Goal: Check status: Check status

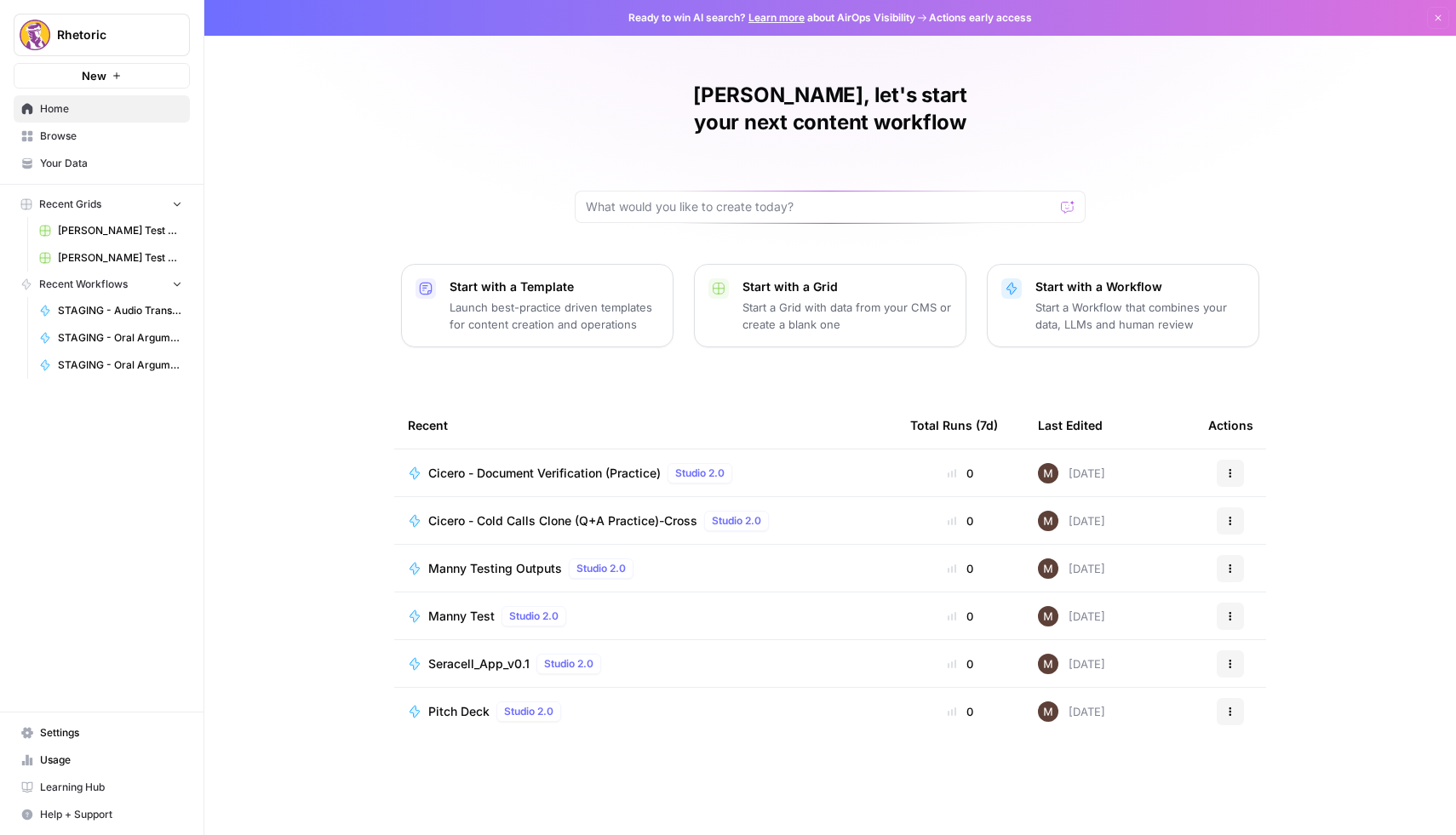
click at [82, 135] on span "Browse" at bounding box center [111, 136] width 142 height 15
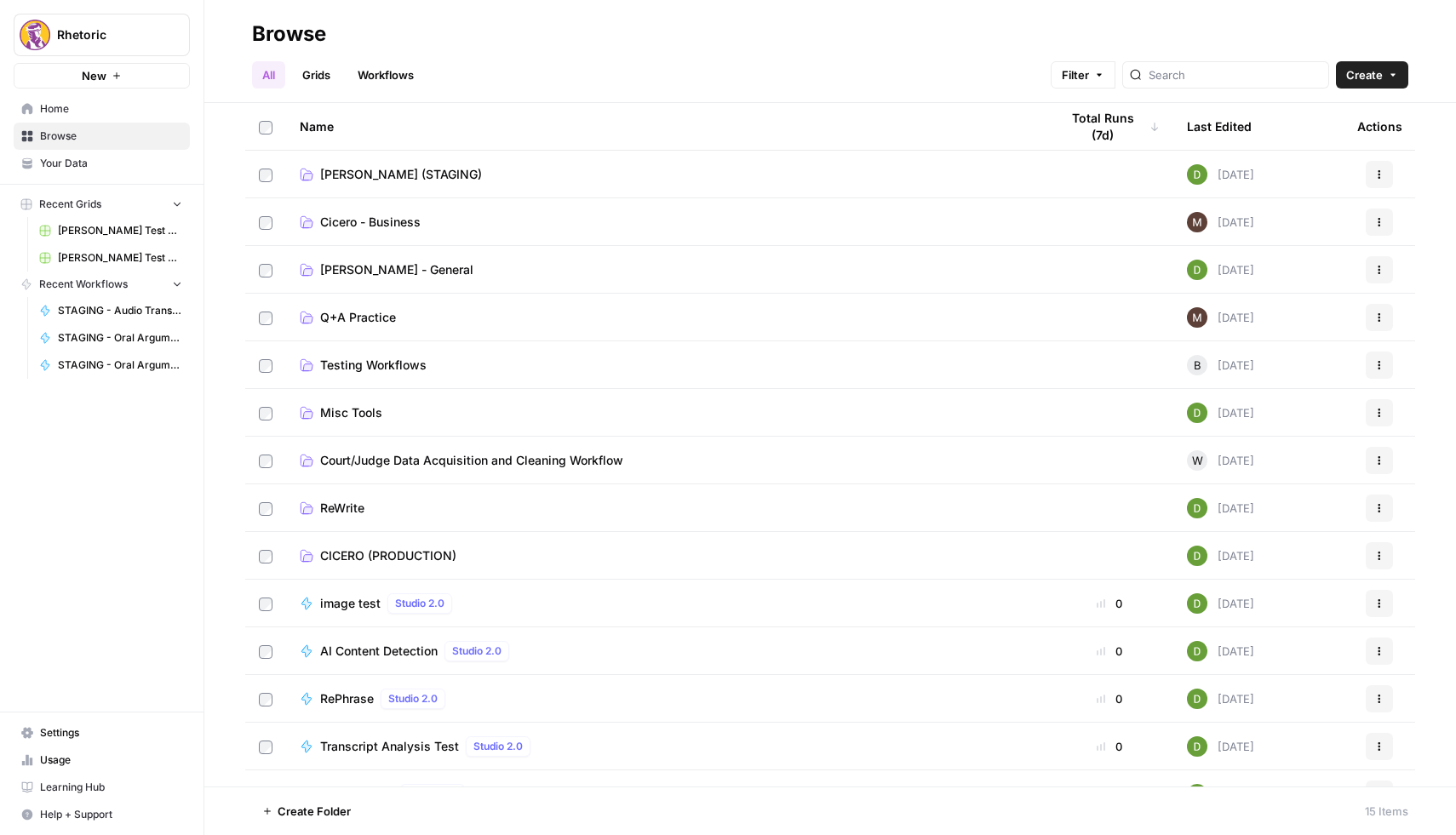
click at [357, 552] on span "CICERO (PRODUCTION)" at bounding box center [388, 555] width 136 height 17
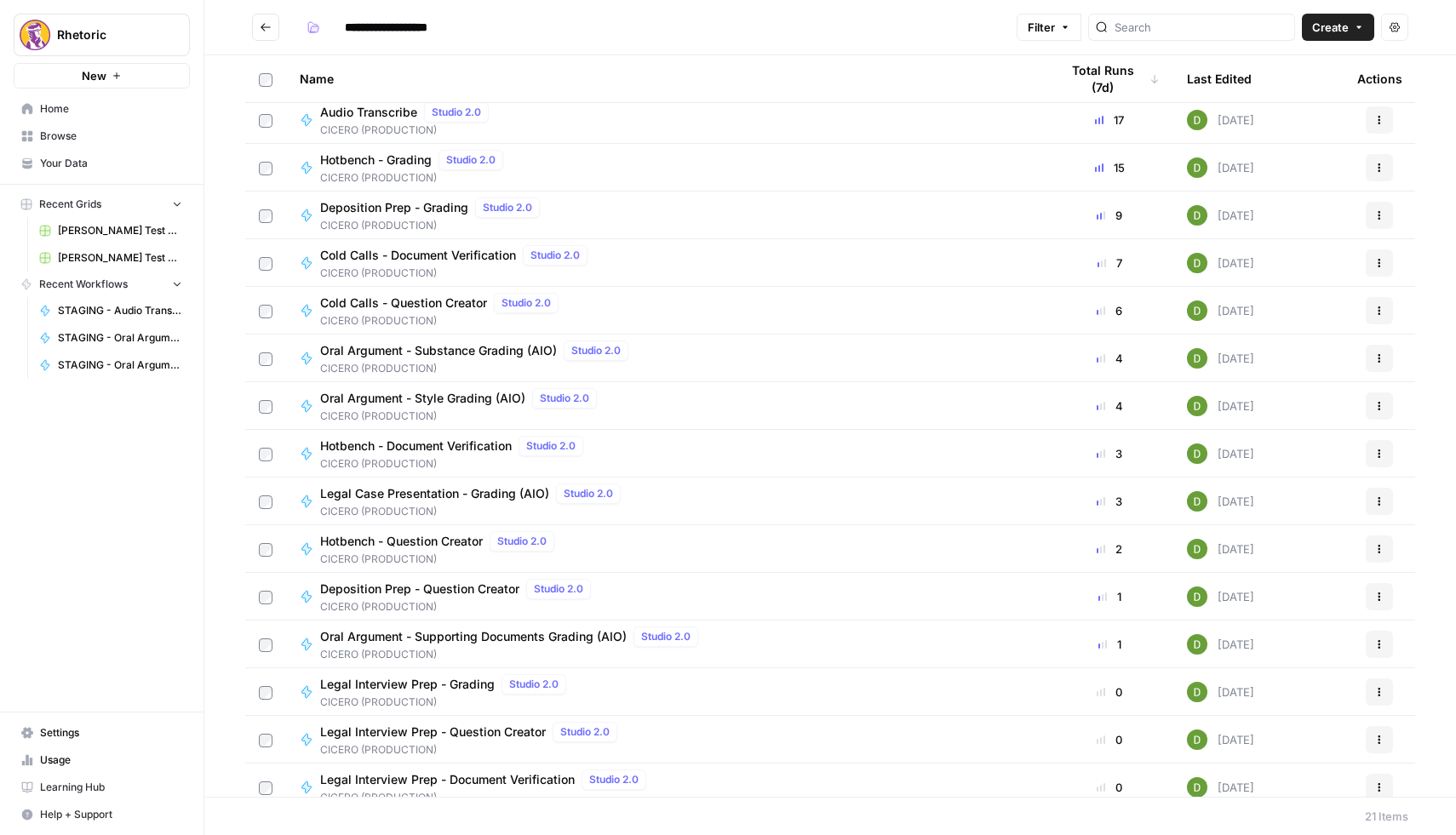
scroll to position [57, 0]
click at [402, 206] on span "Deposition Prep - Grading" at bounding box center [393, 205] width 148 height 17
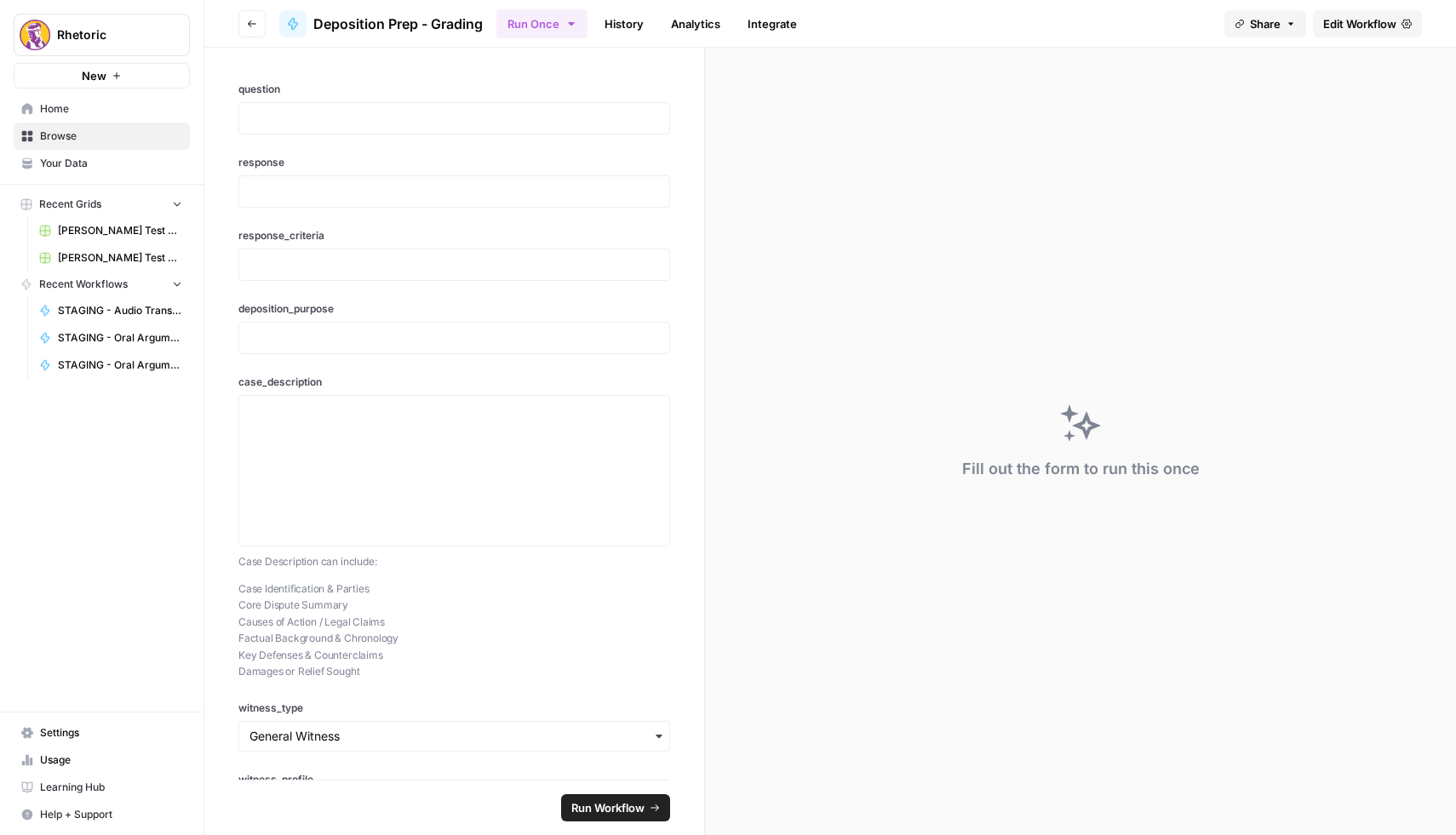
click at [612, 31] on link "History" at bounding box center [624, 24] width 60 height 27
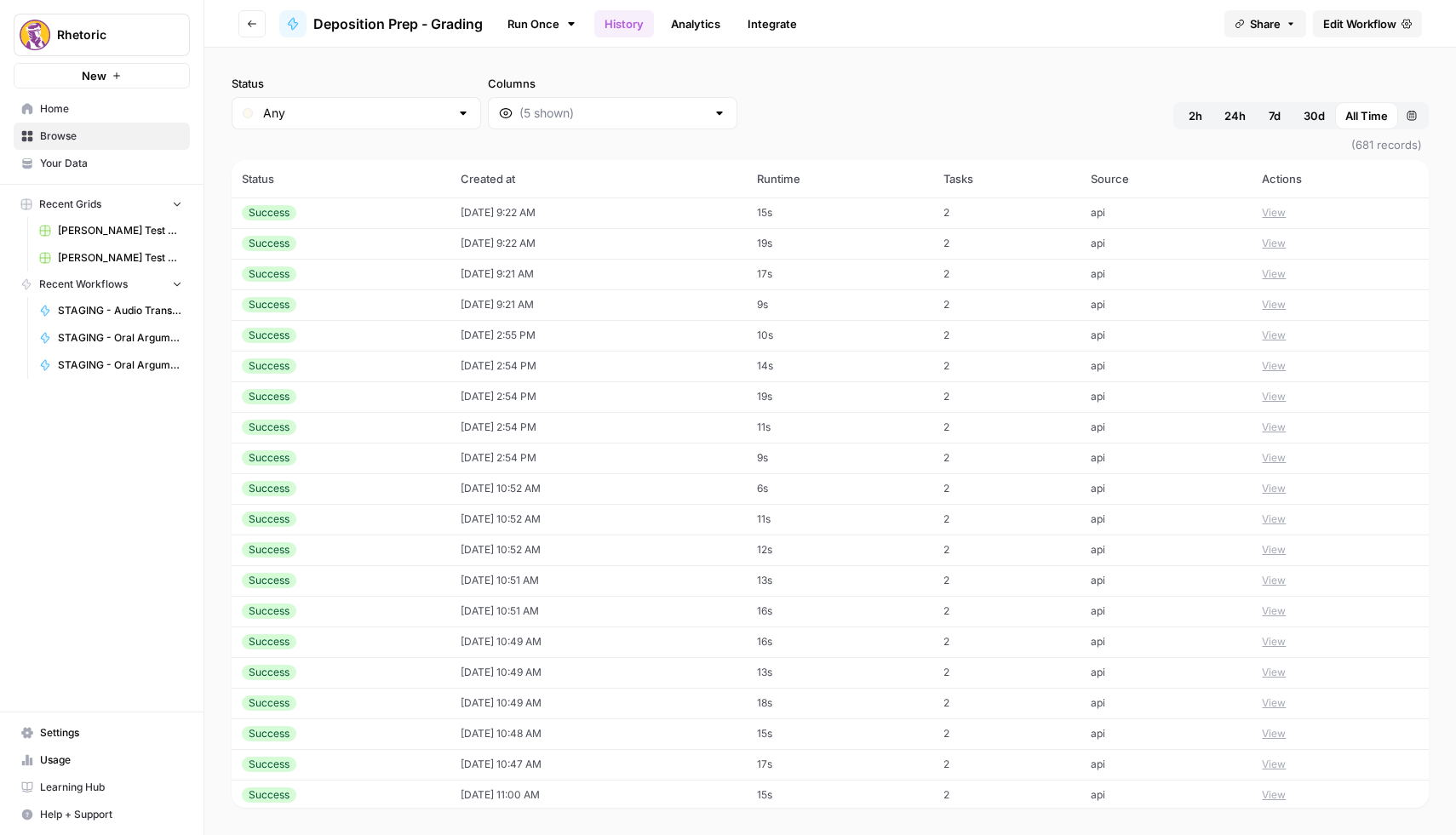
click at [303, 220] on td "Success" at bounding box center [341, 213] width 218 height 31
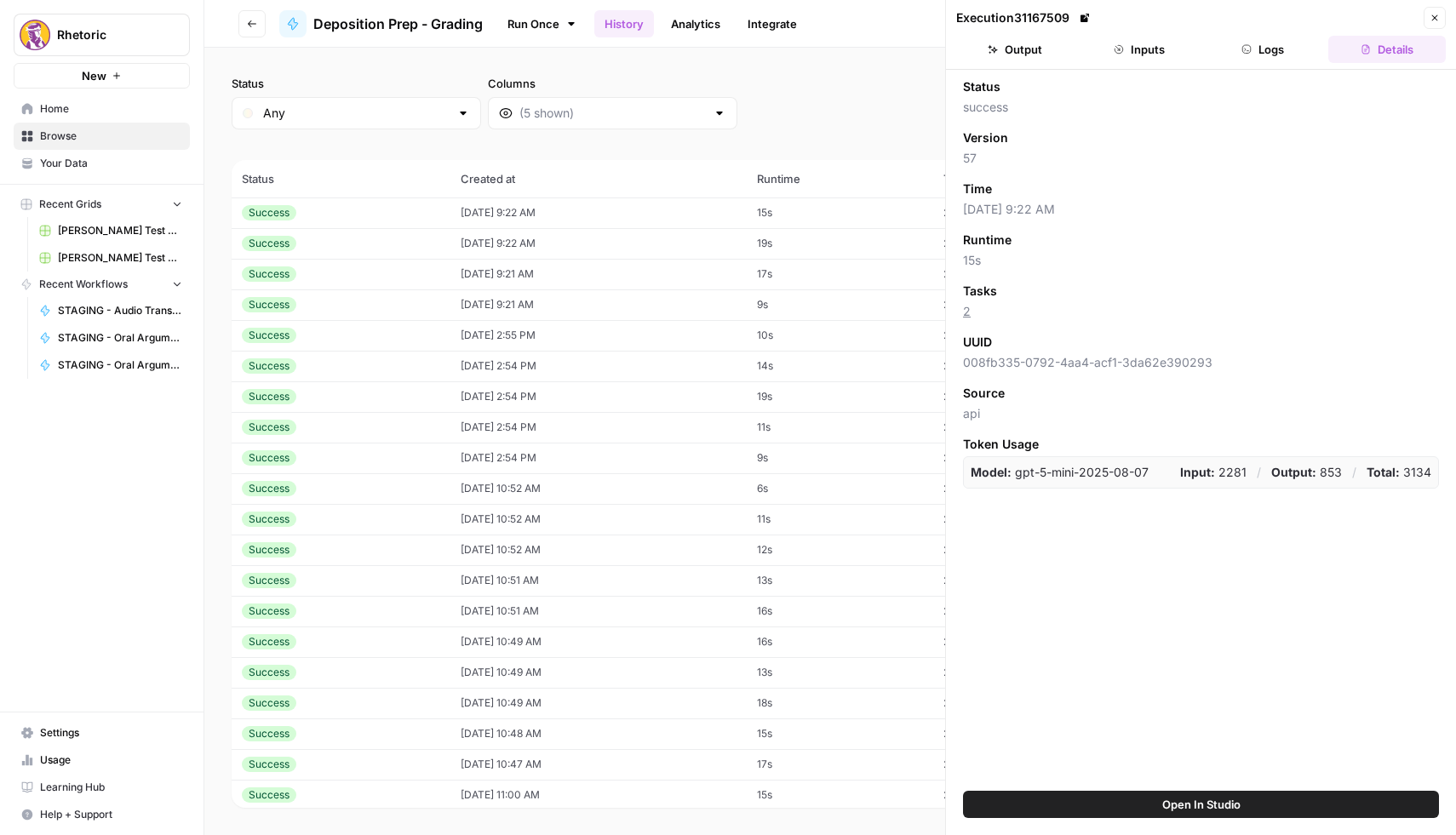
click at [1148, 49] on button "Inputs" at bounding box center [1139, 49] width 118 height 27
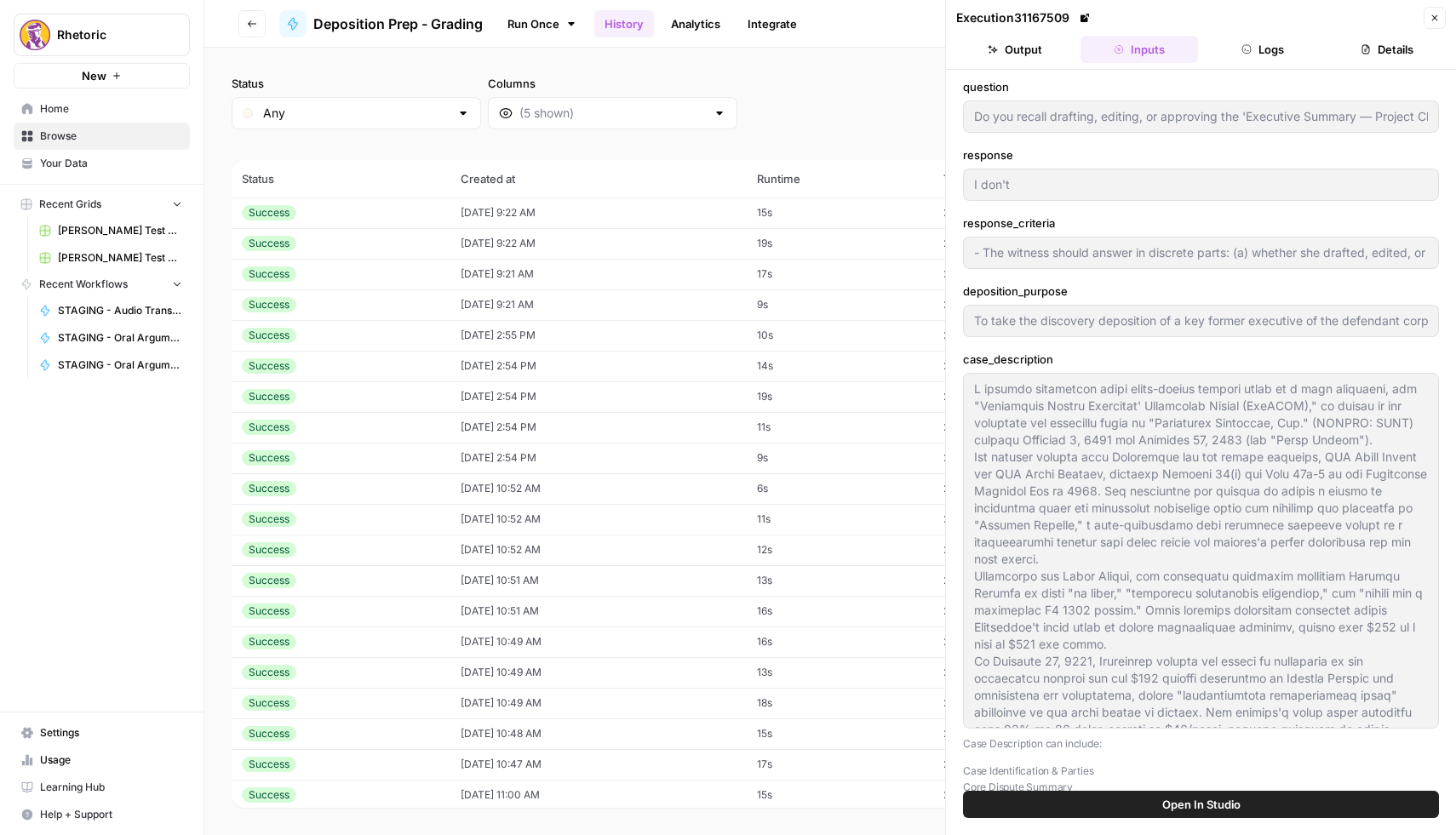
scroll to position [85, 0]
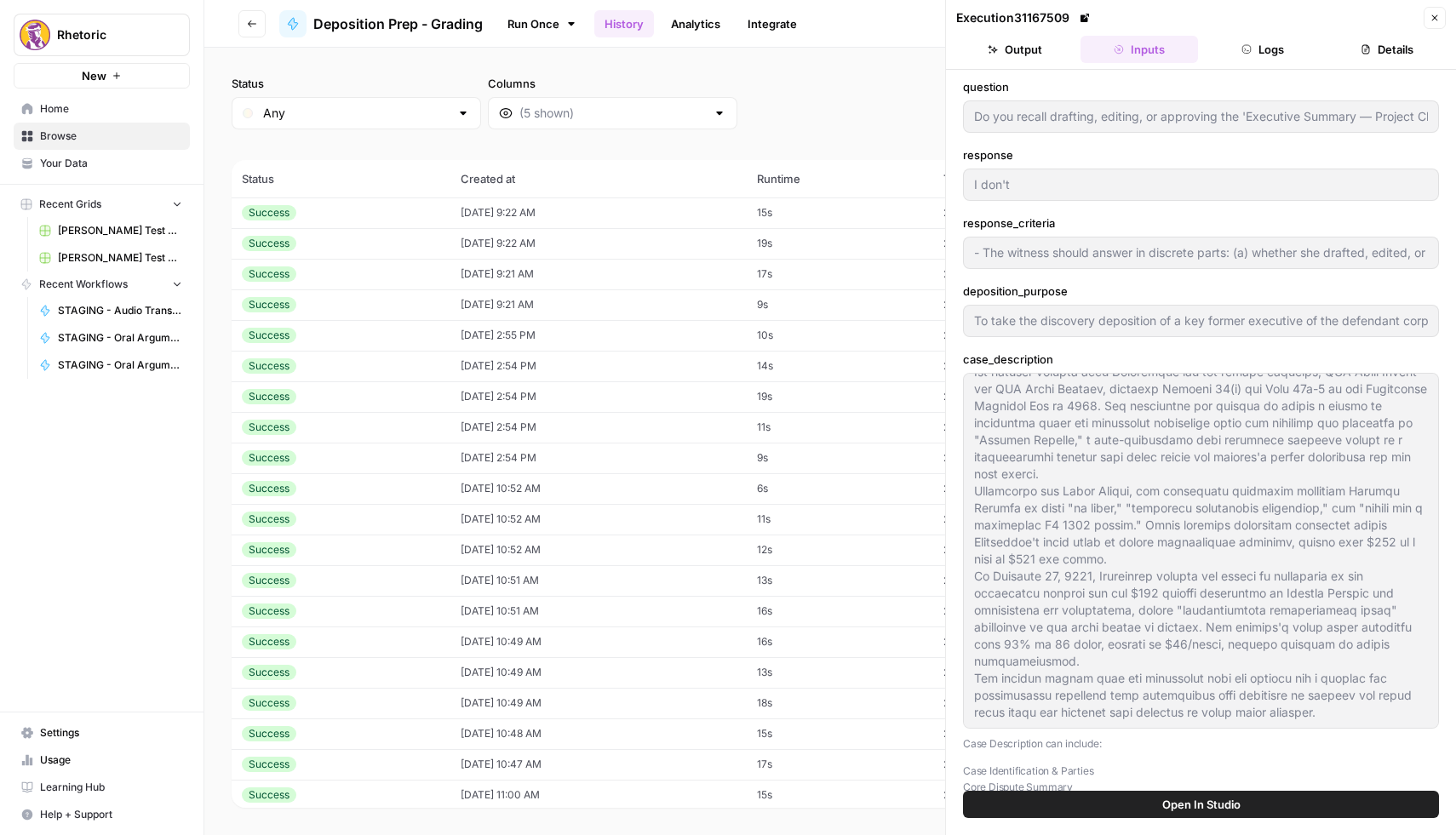
click at [256, 21] on button "Go back" at bounding box center [252, 24] width 27 height 27
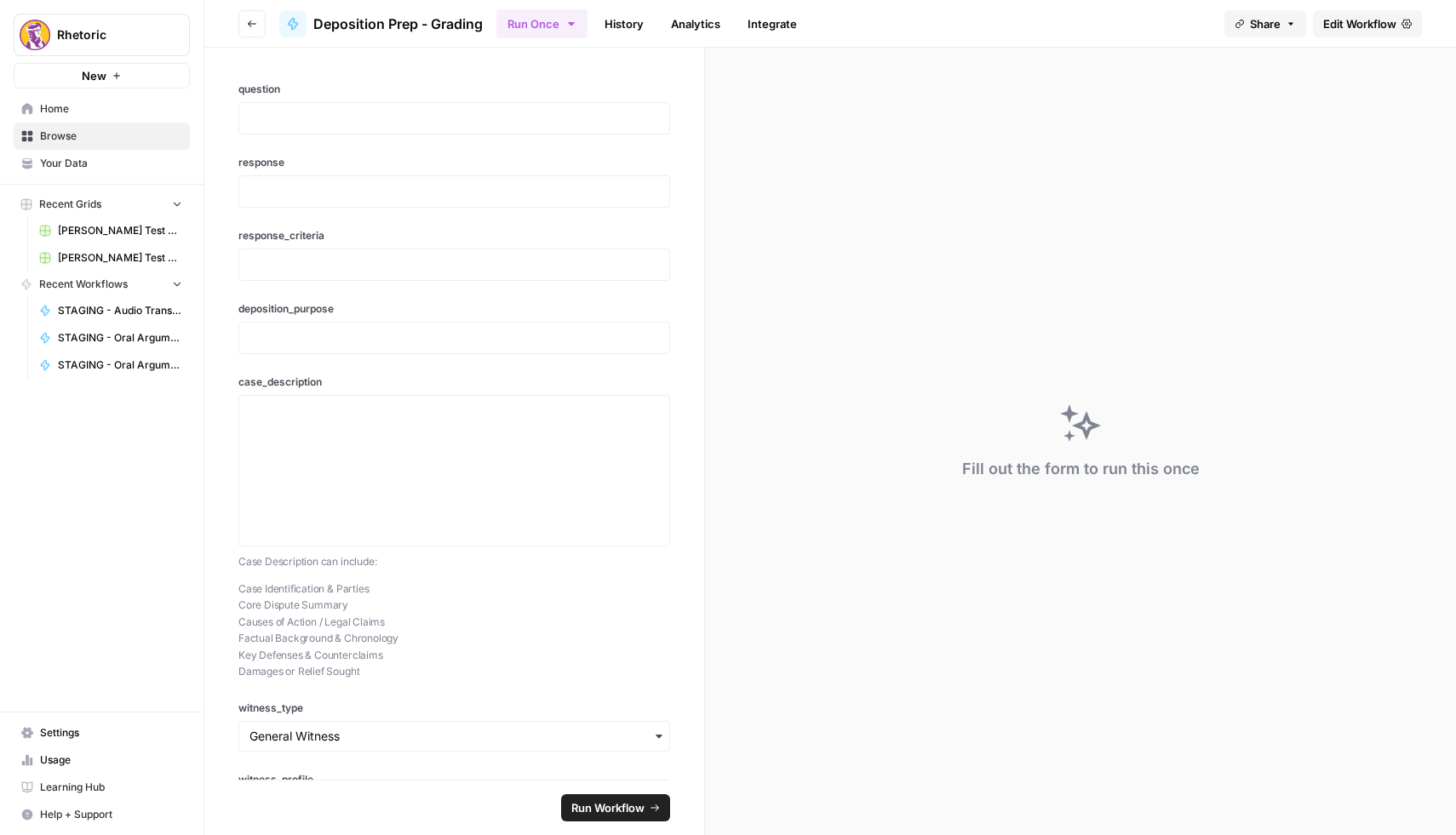
click at [257, 29] on button "Go back" at bounding box center [252, 24] width 27 height 27
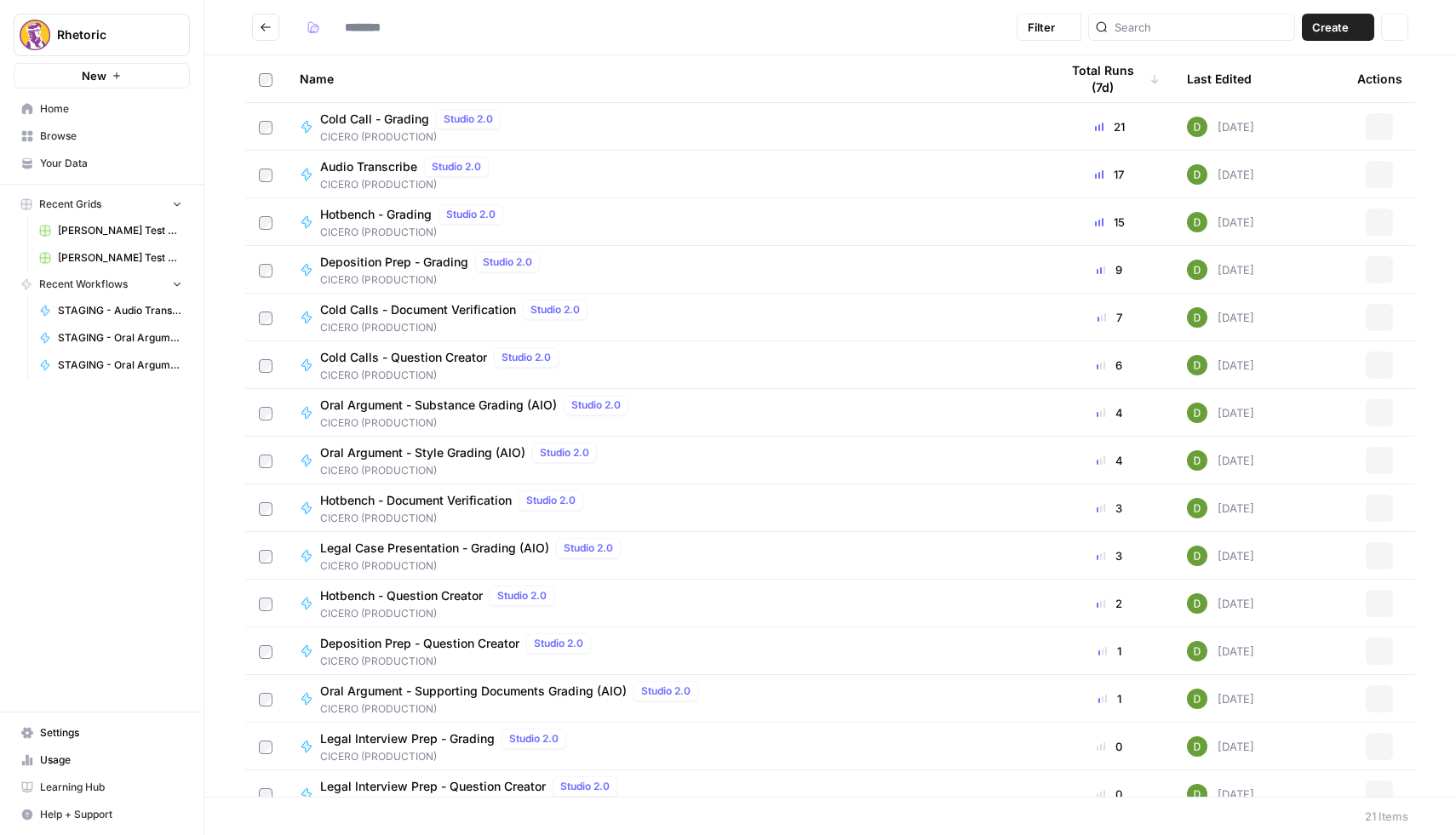
type input "**********"
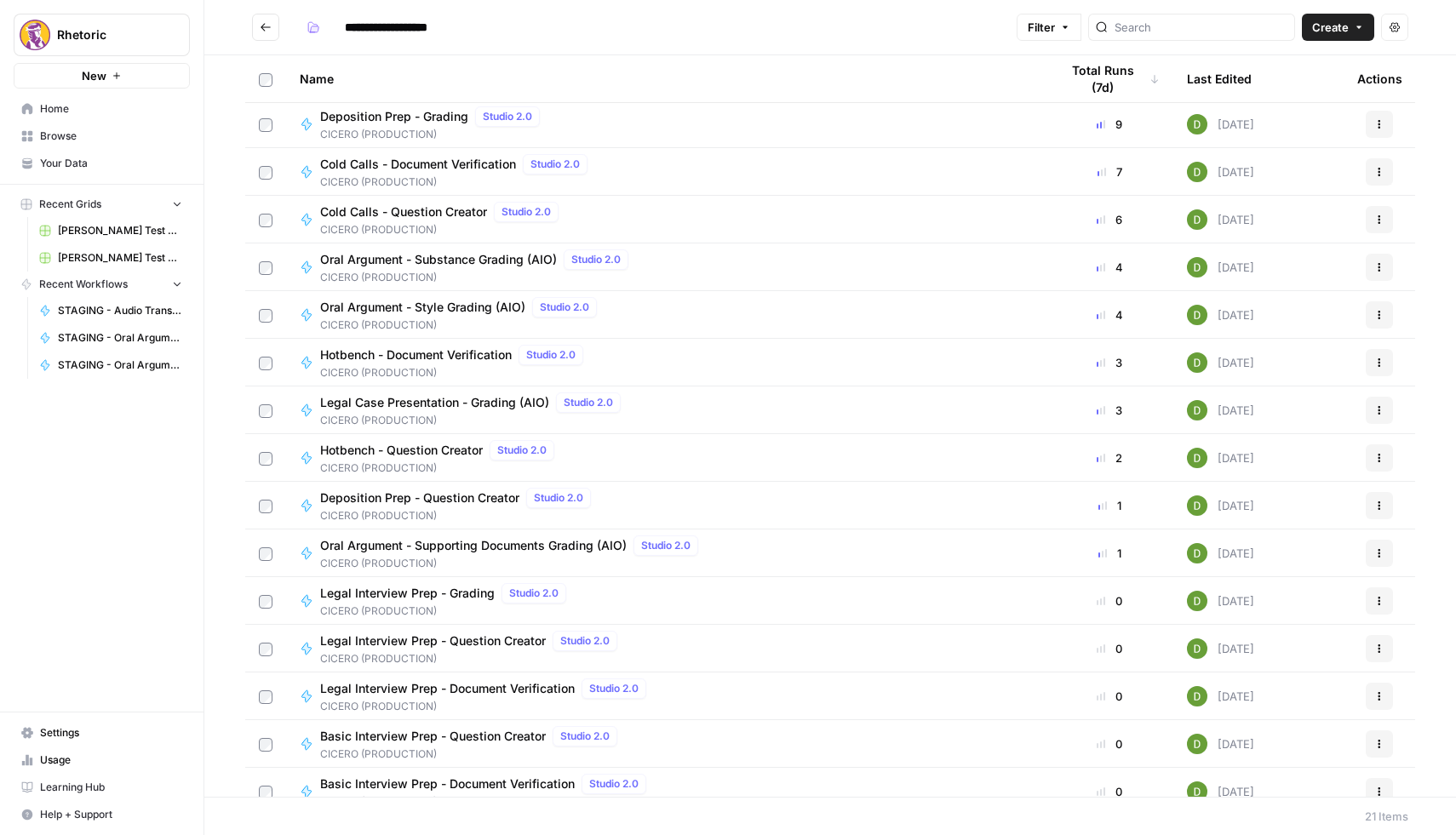
scroll to position [147, 0]
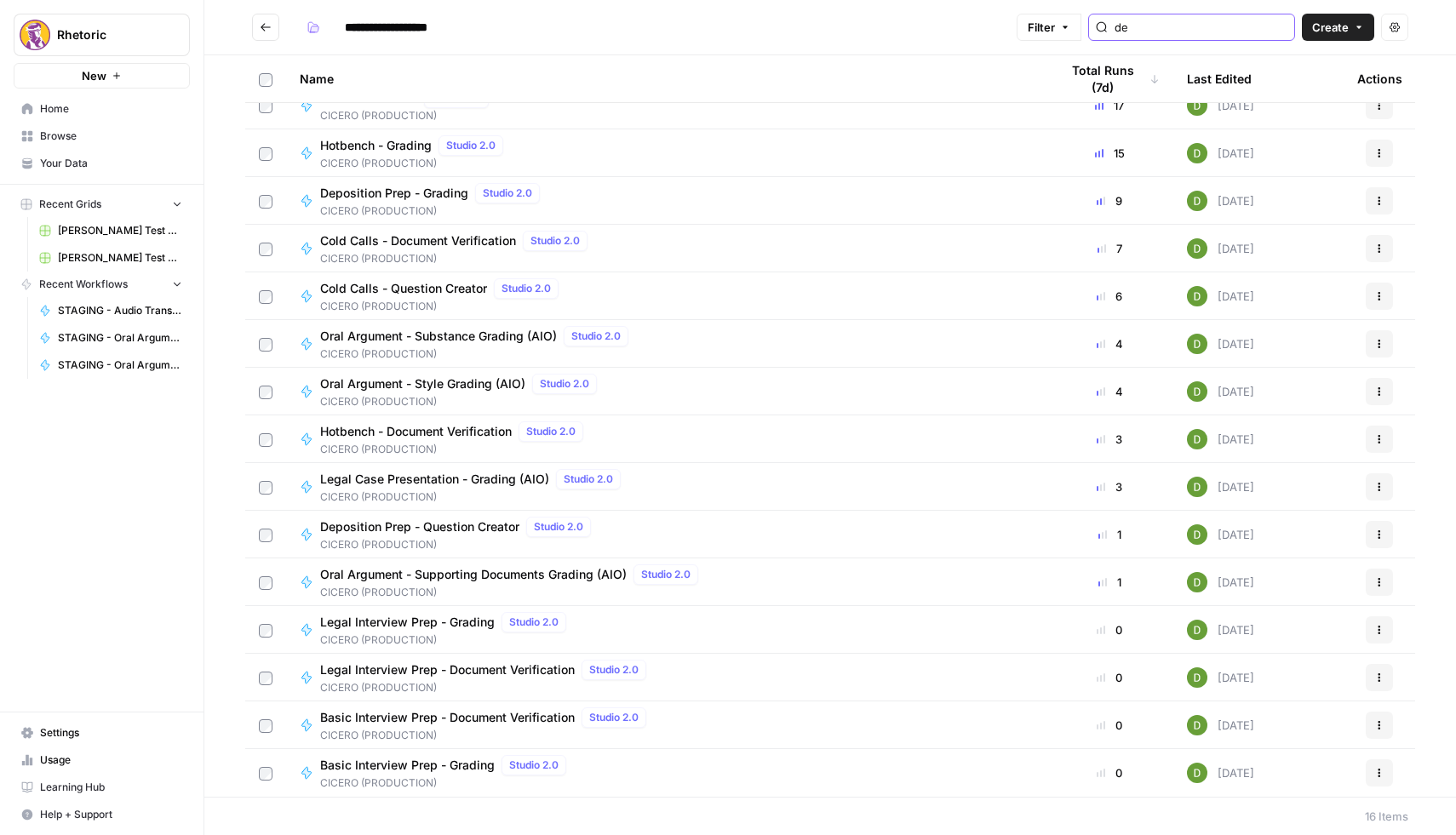
scroll to position [69, 0]
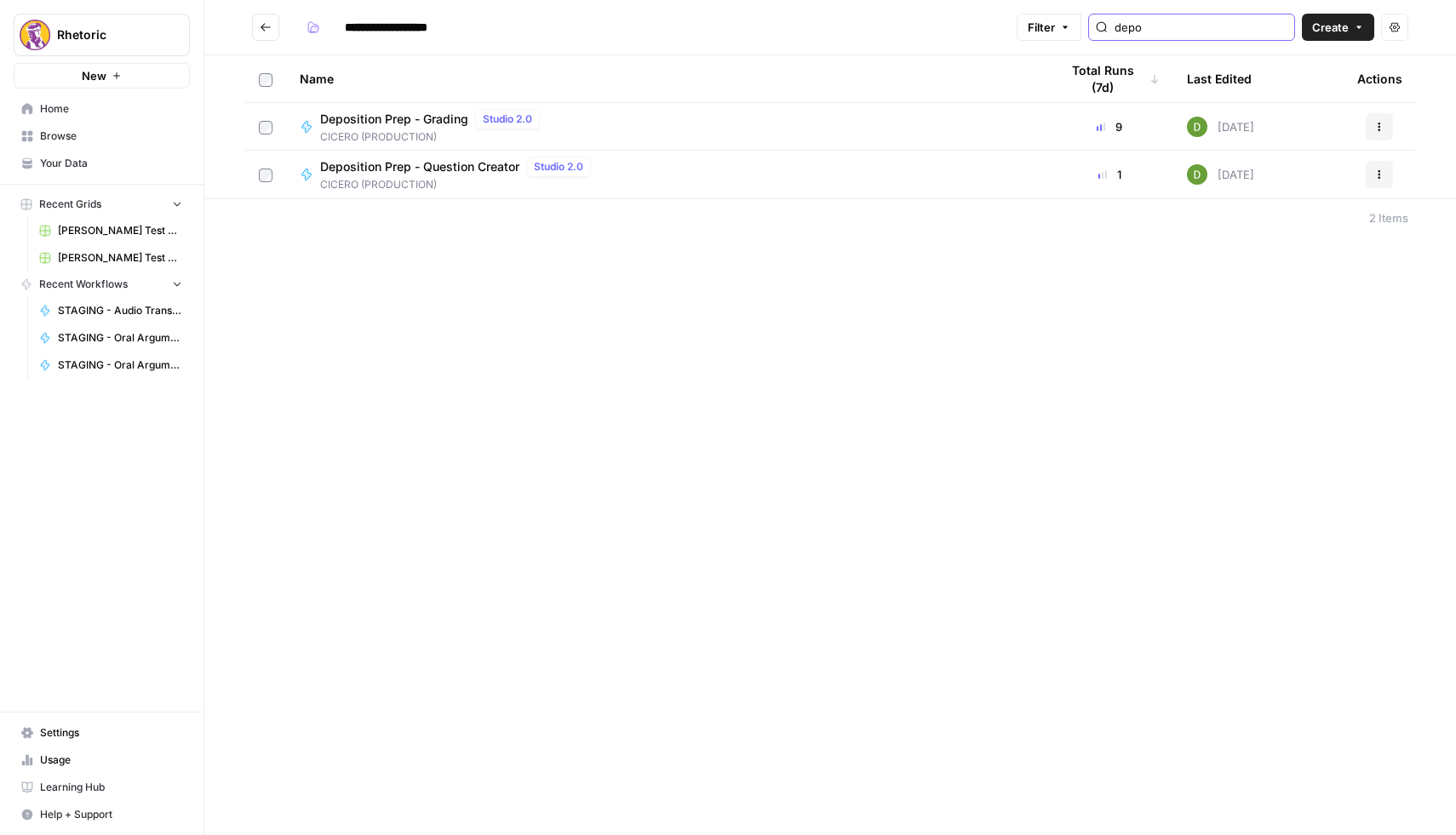
type input "depo"
click at [381, 161] on span "Deposition Prep - Question Creator" at bounding box center [419, 167] width 199 height 17
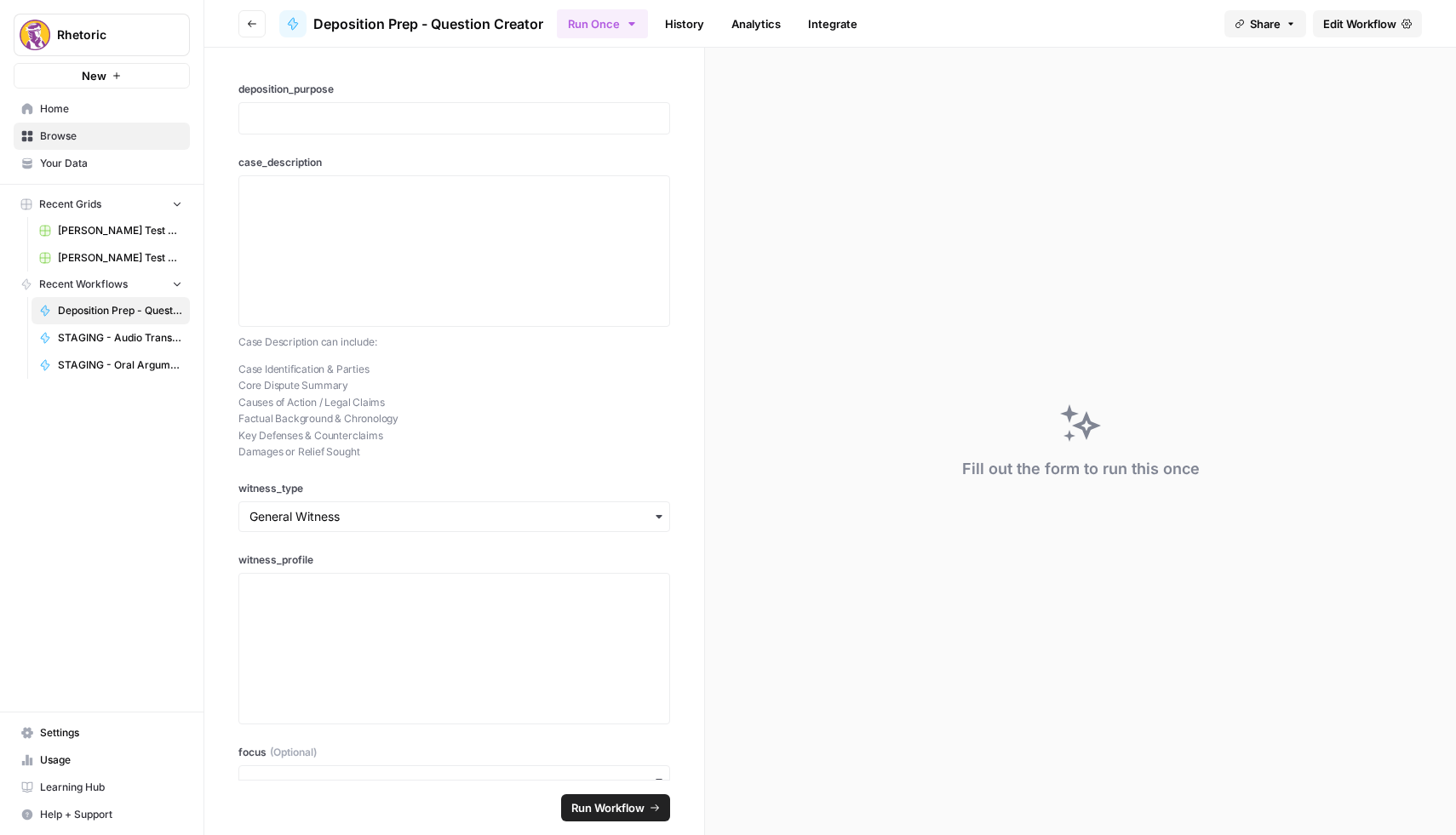
click at [684, 19] on link "History" at bounding box center [685, 24] width 60 height 27
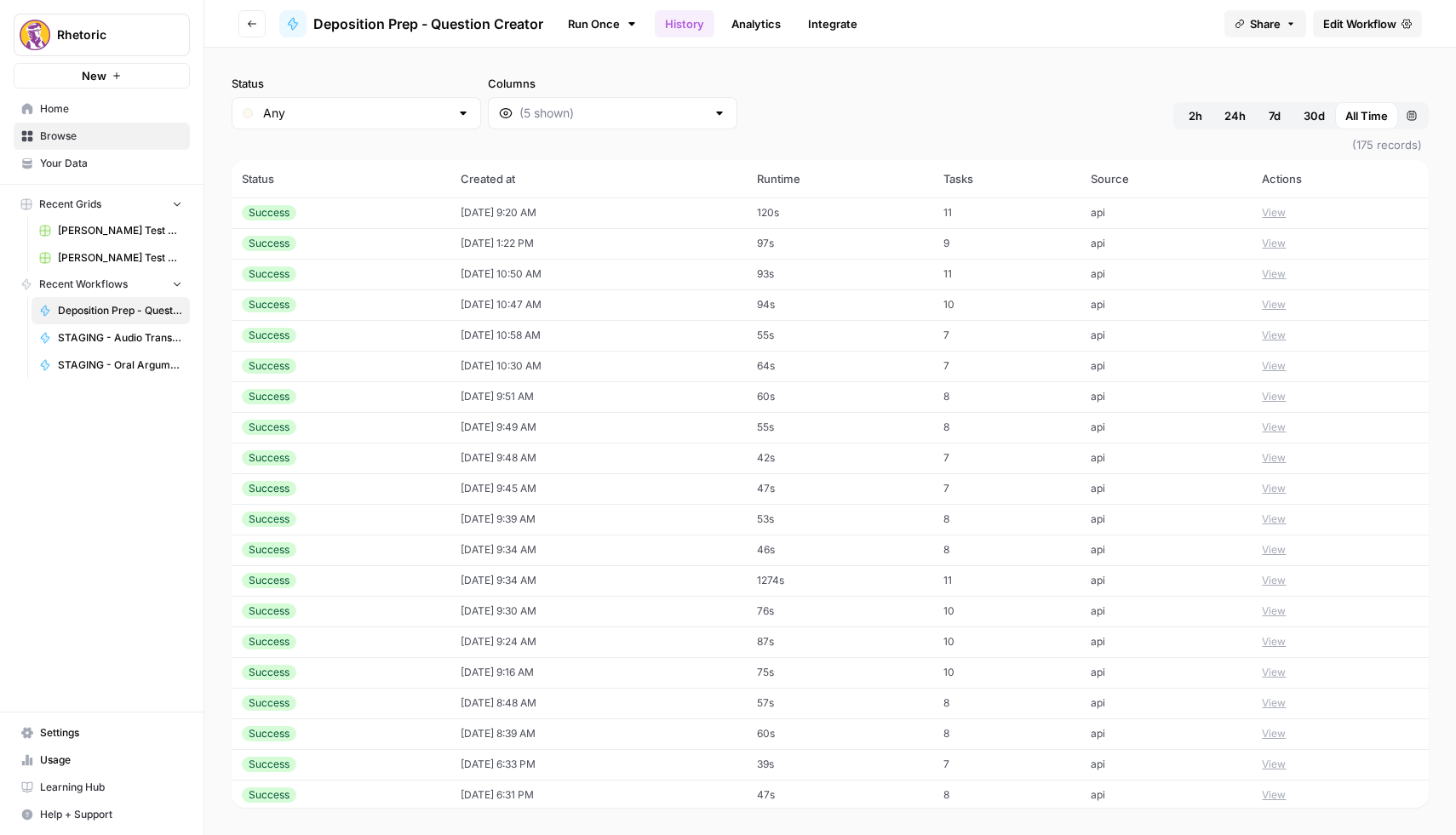
click at [561, 213] on td "[DATE] 9:20 AM" at bounding box center [598, 213] width 296 height 31
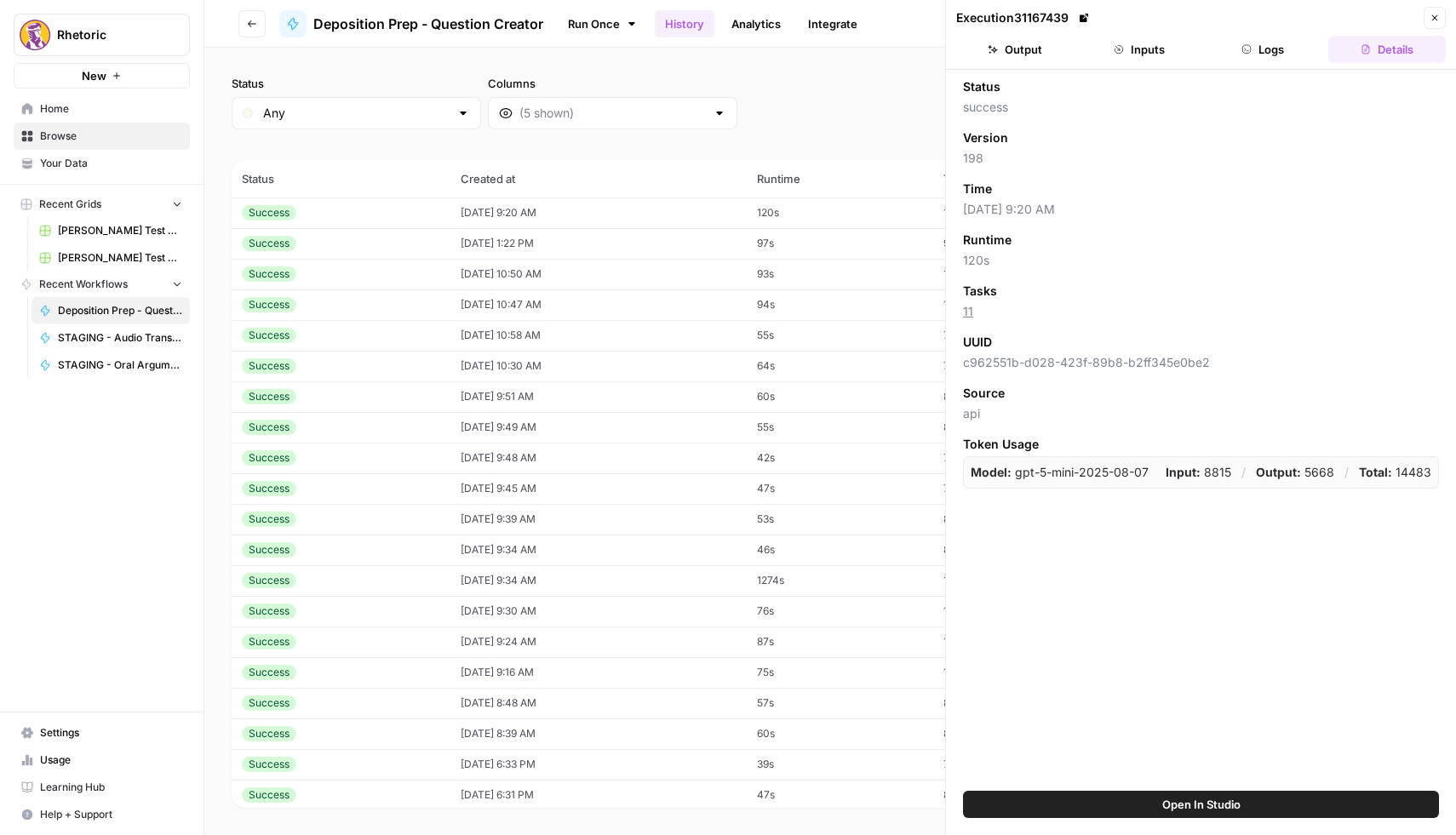
click at [1136, 55] on button "Inputs" at bounding box center [1139, 49] width 118 height 27
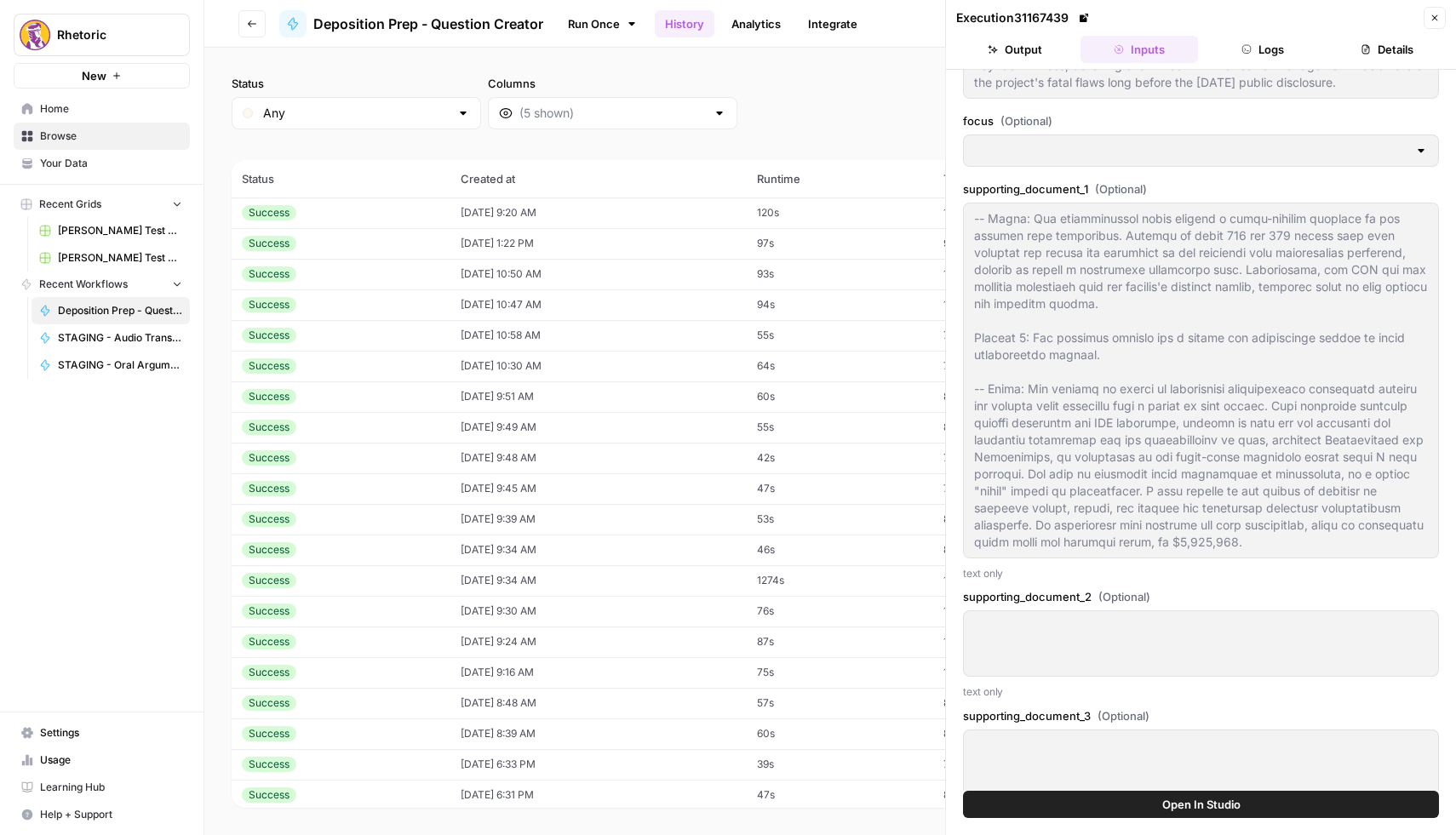
scroll to position [1166, 0]
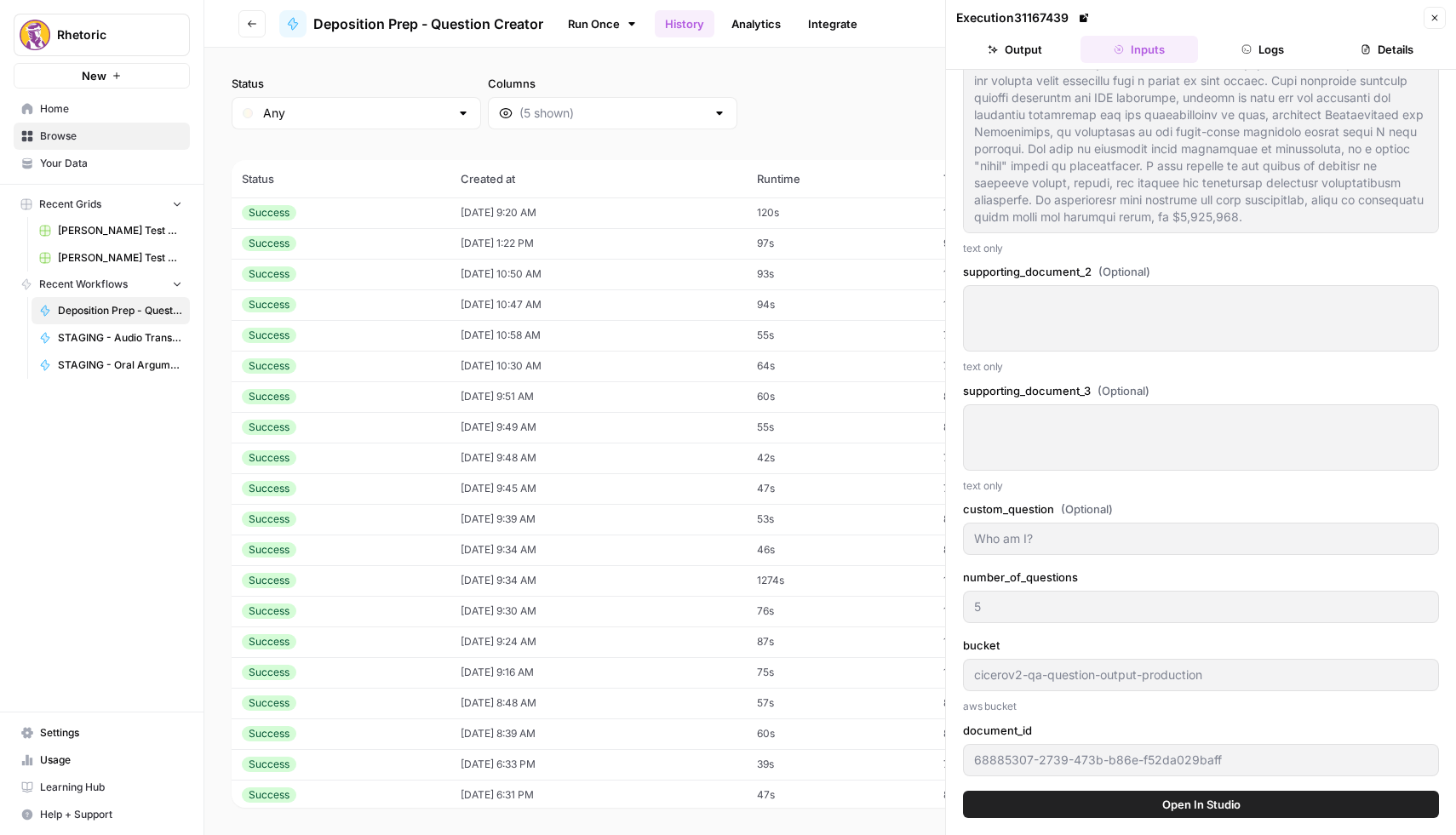
click at [1021, 60] on button "Output" at bounding box center [1015, 49] width 118 height 27
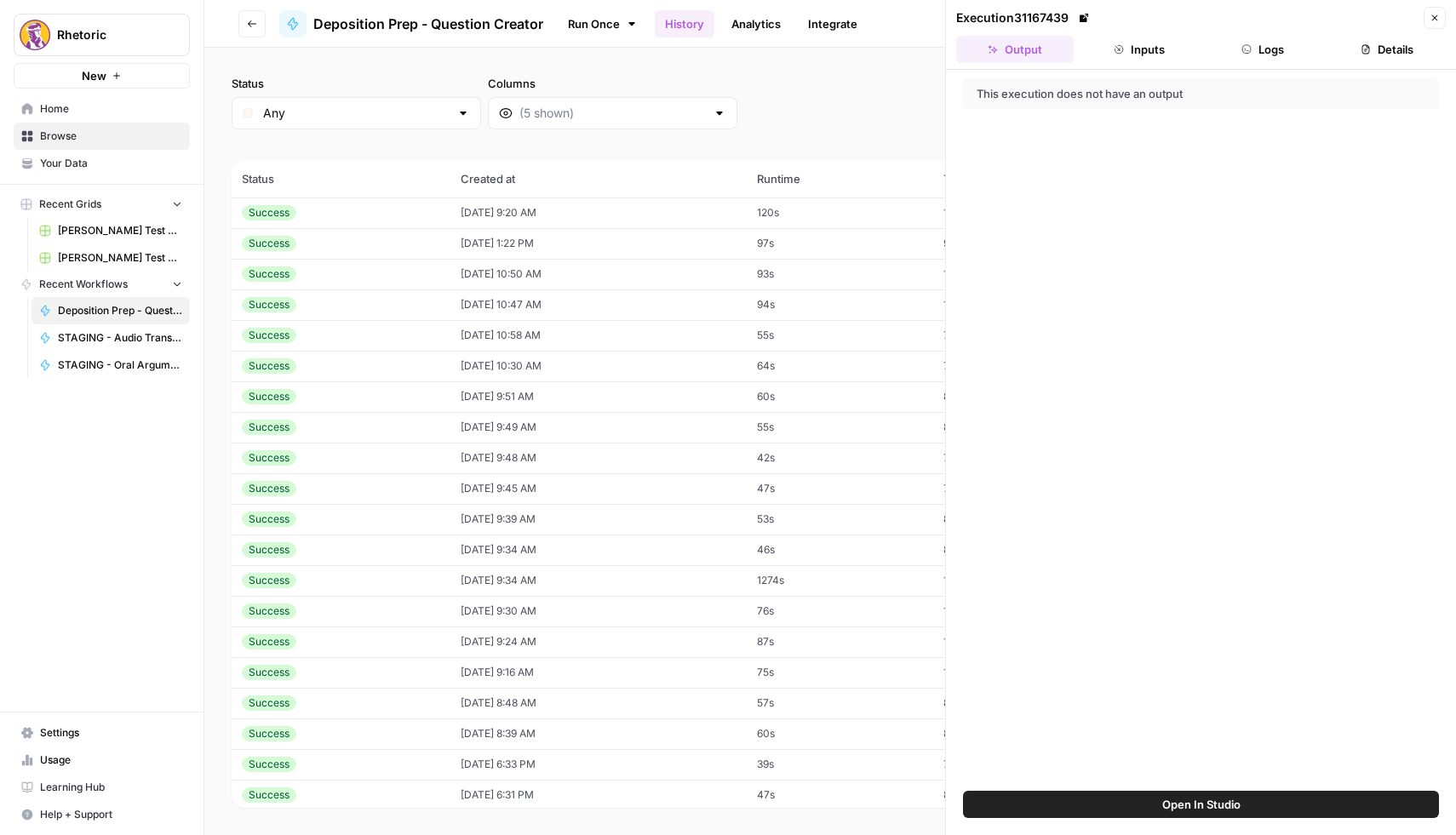
click at [1239, 47] on button "Logs" at bounding box center [1263, 49] width 118 height 27
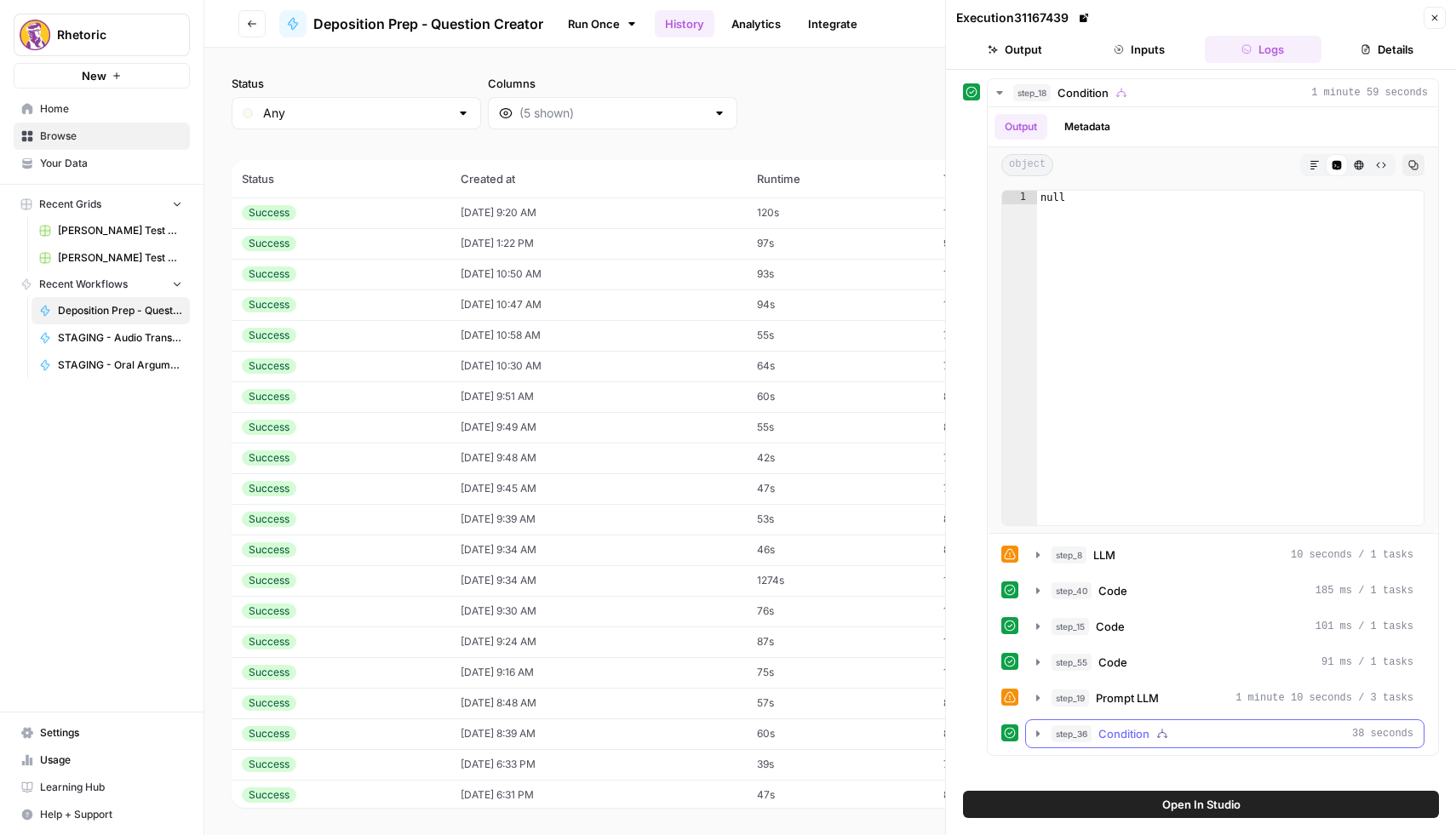
click at [1037, 738] on icon "button" at bounding box center [1037, 733] width 14 height 14
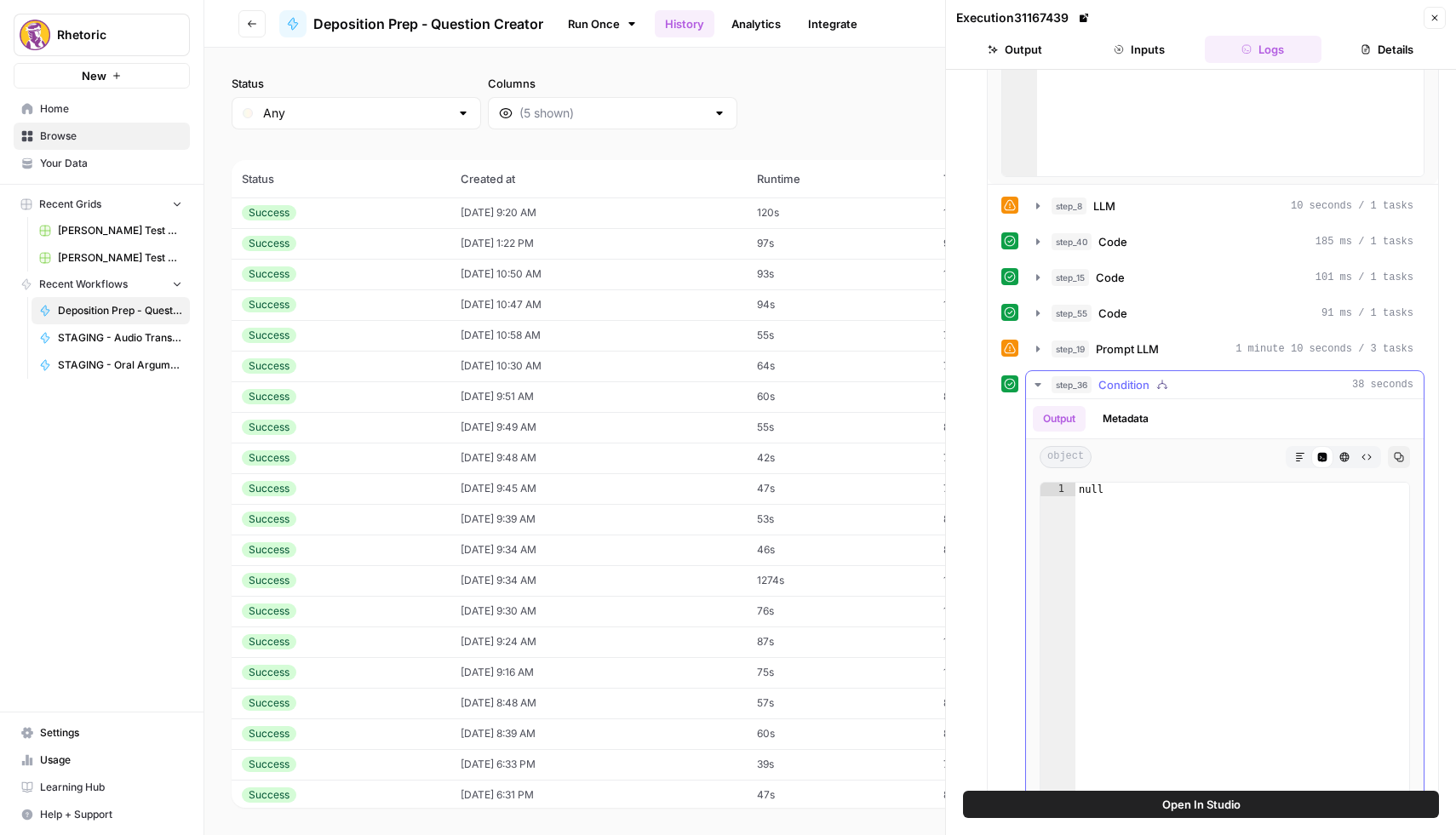
scroll to position [514, 0]
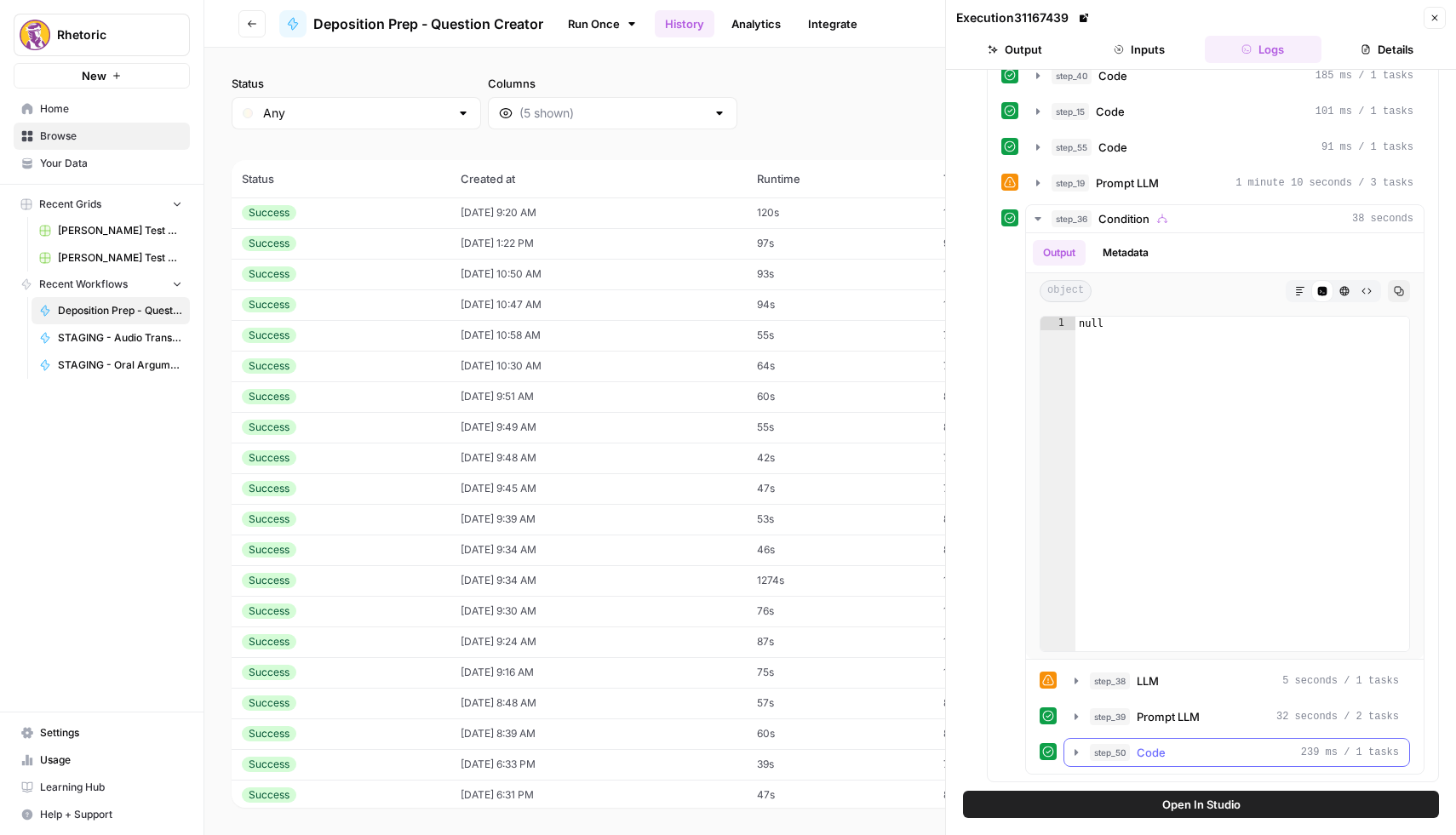
click at [1075, 755] on icon "button" at bounding box center [1075, 752] width 14 height 14
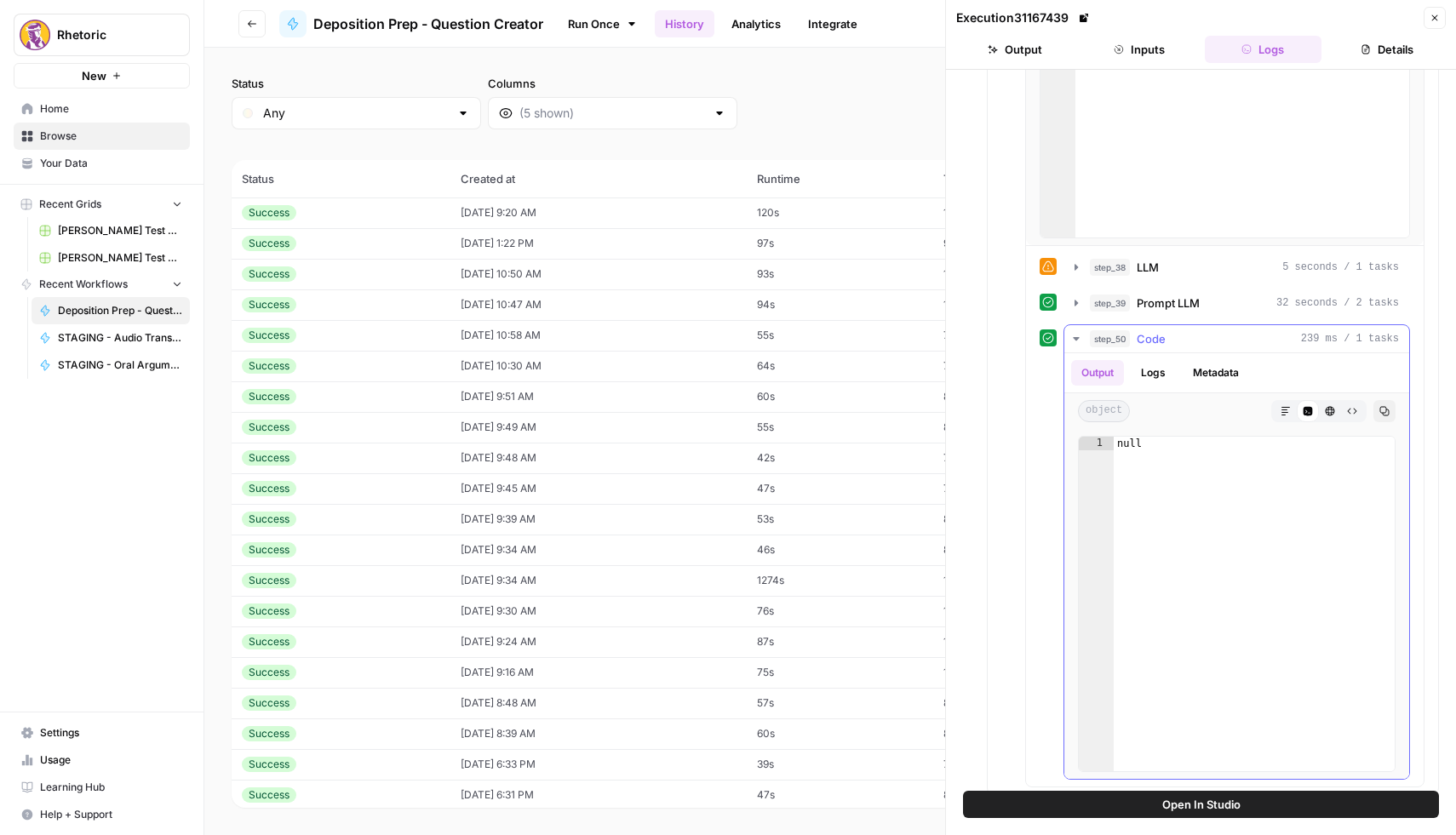
scroll to position [941, 0]
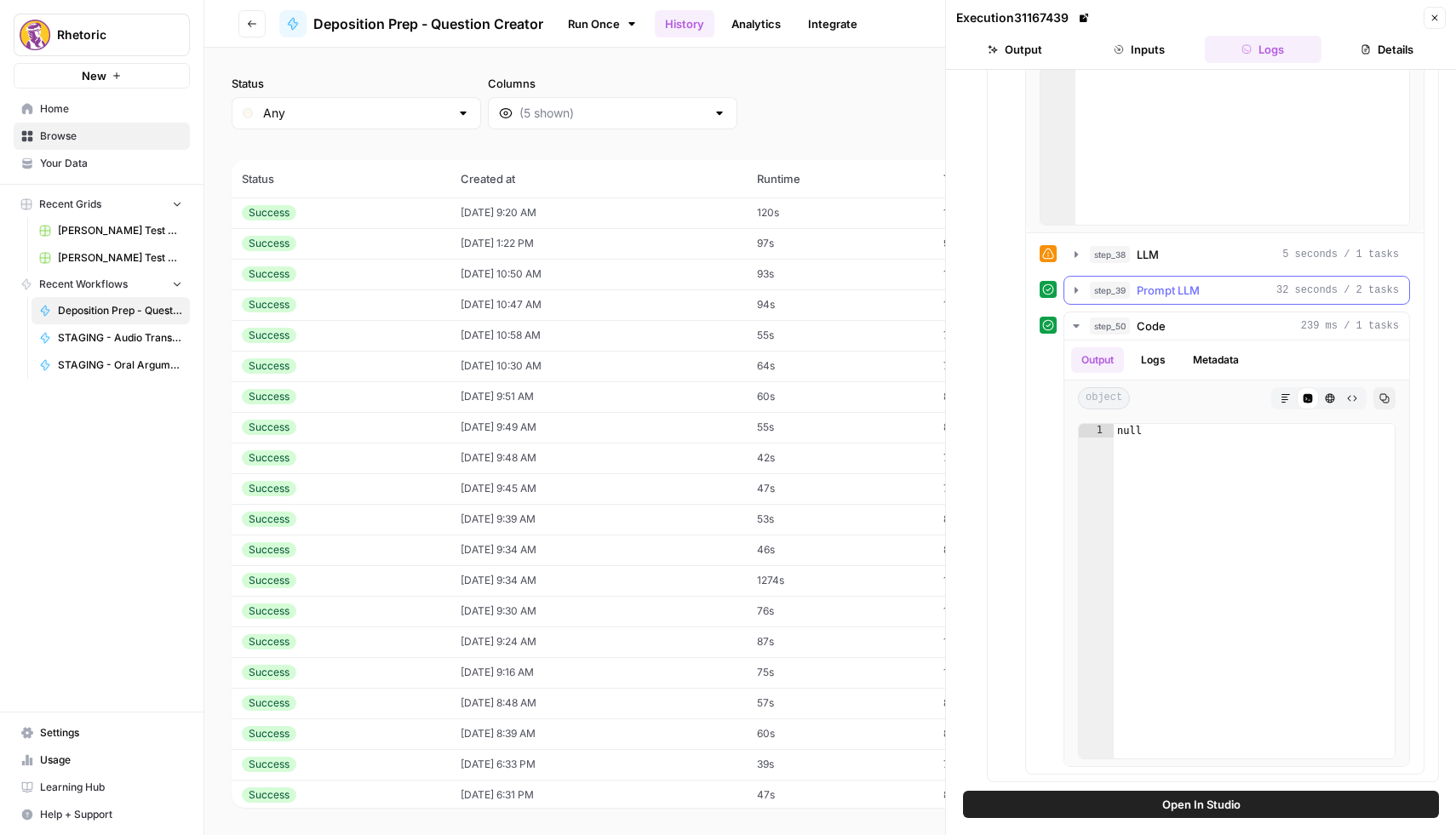
click at [1075, 285] on icon "button" at bounding box center [1075, 290] width 14 height 14
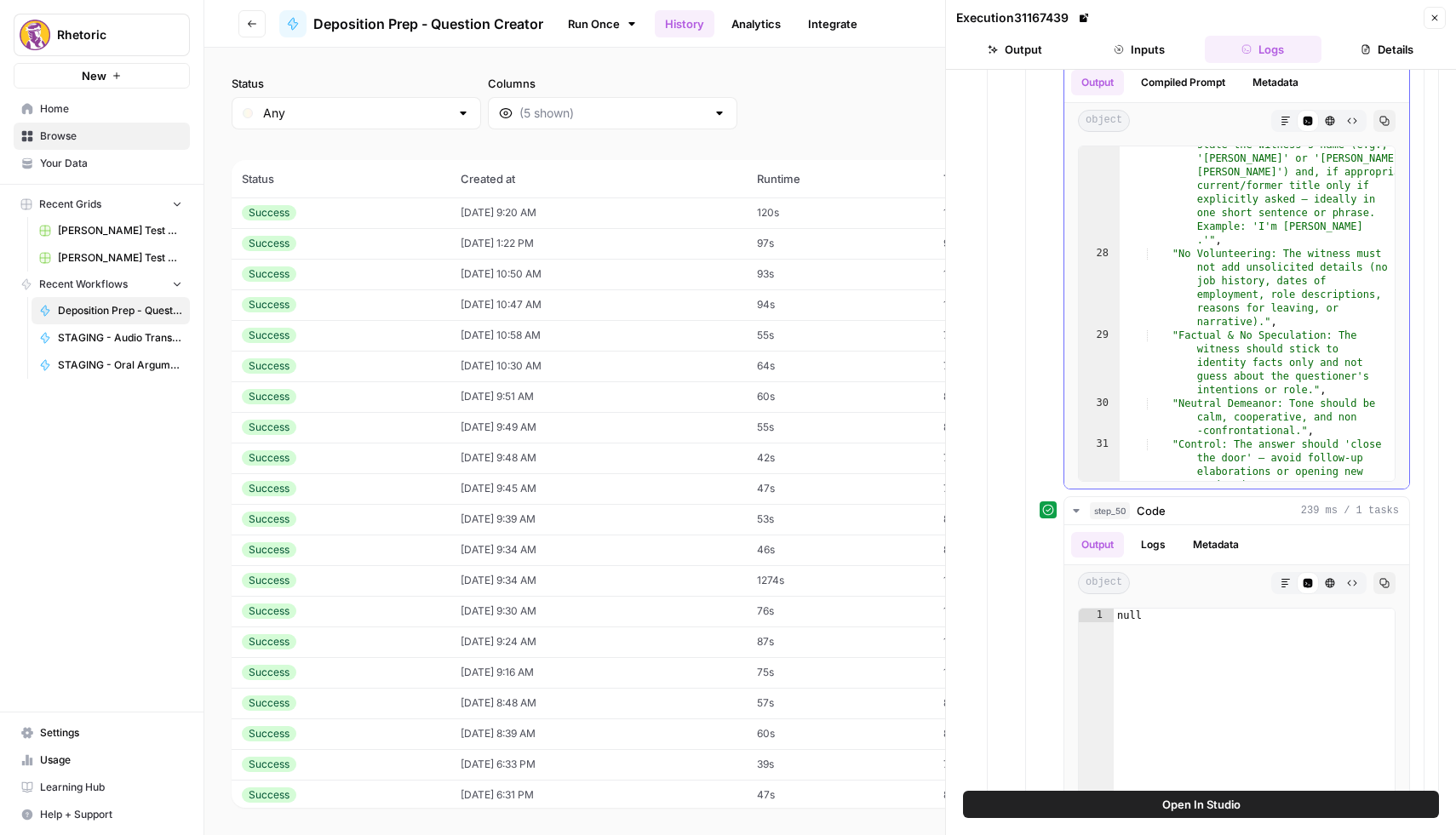
scroll to position [2786, 0]
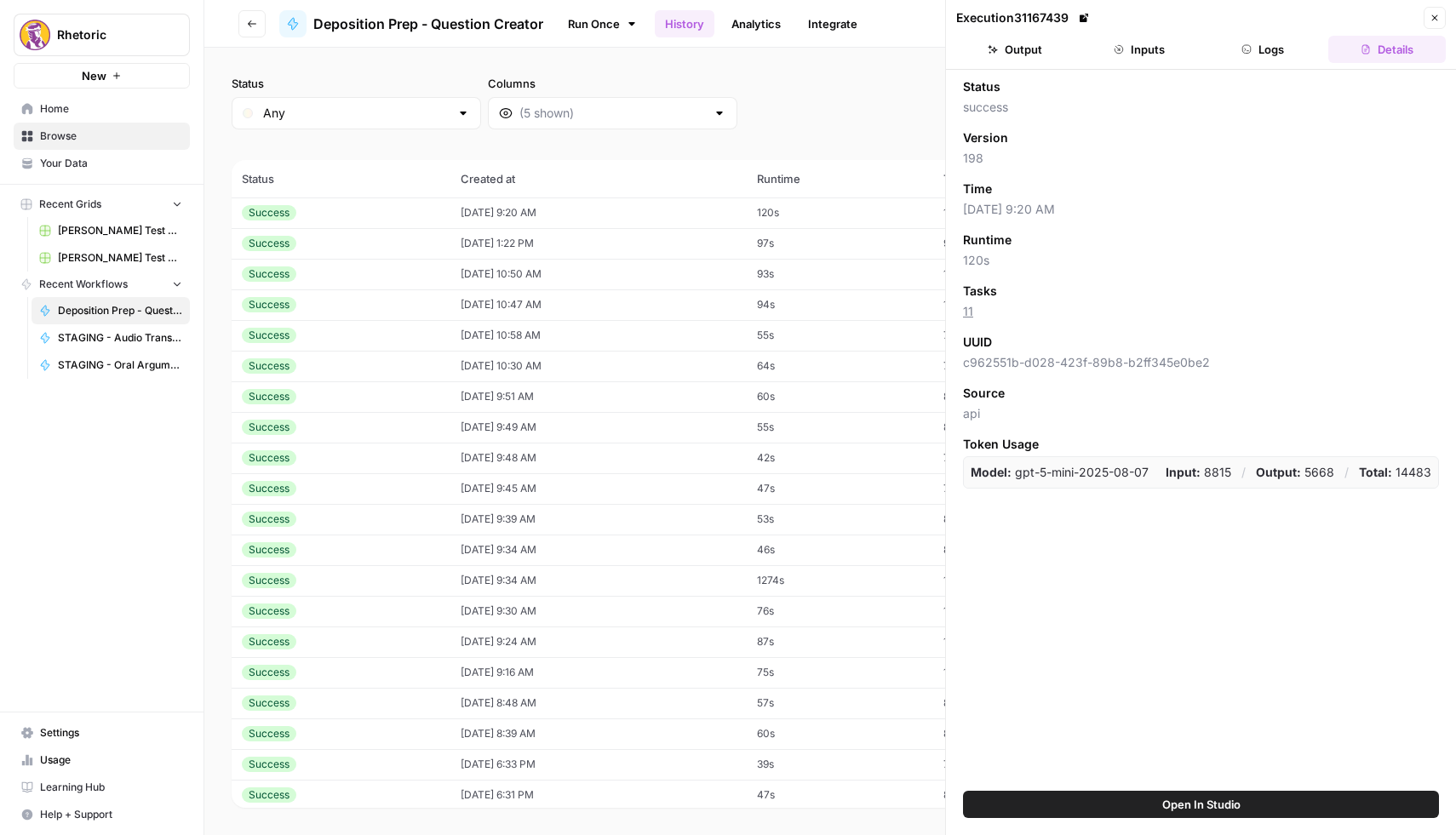
click at [246, 21] on icon "button" at bounding box center [251, 24] width 10 height 10
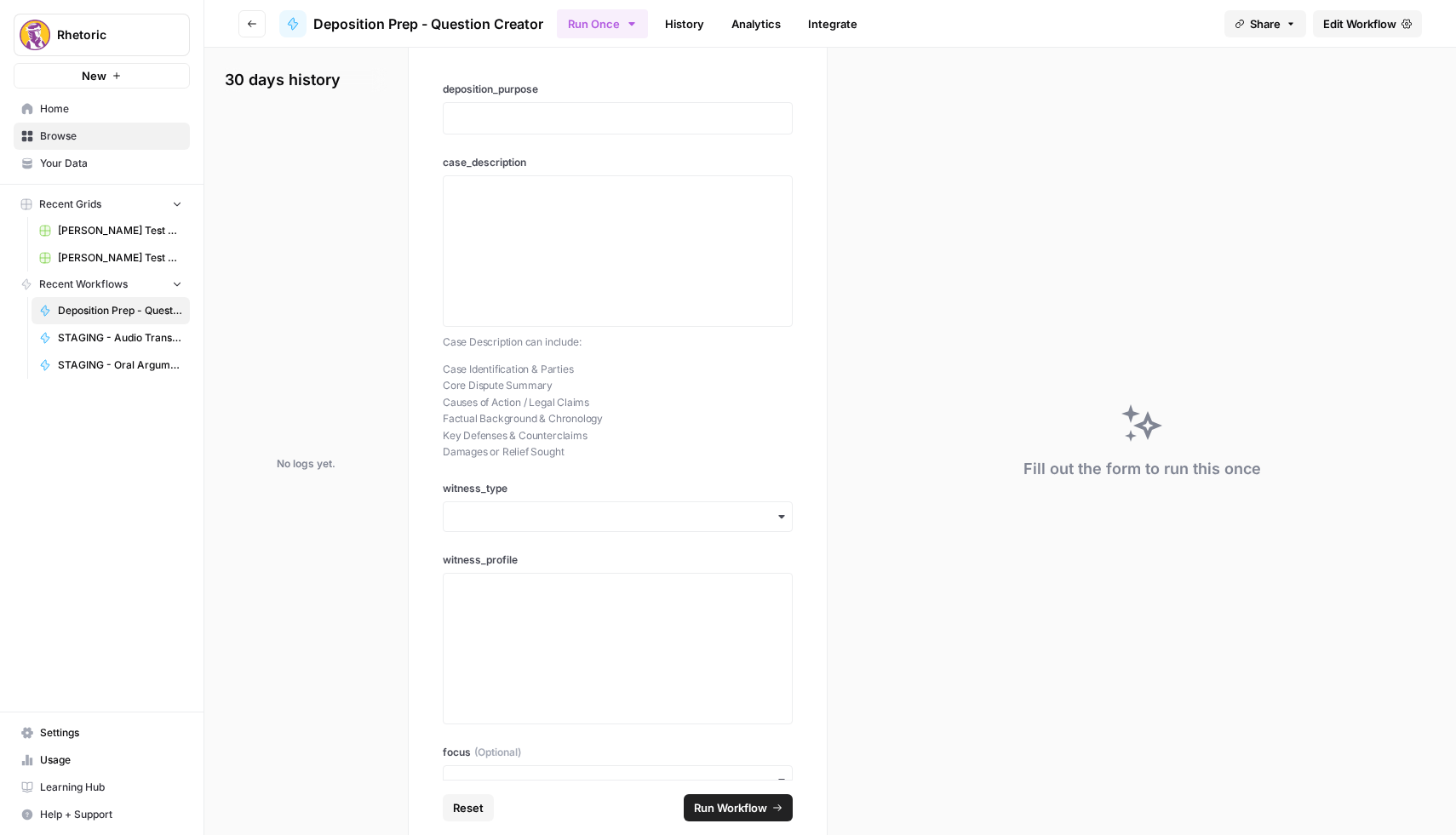
click at [246, 21] on icon "button" at bounding box center [251, 24] width 10 height 10
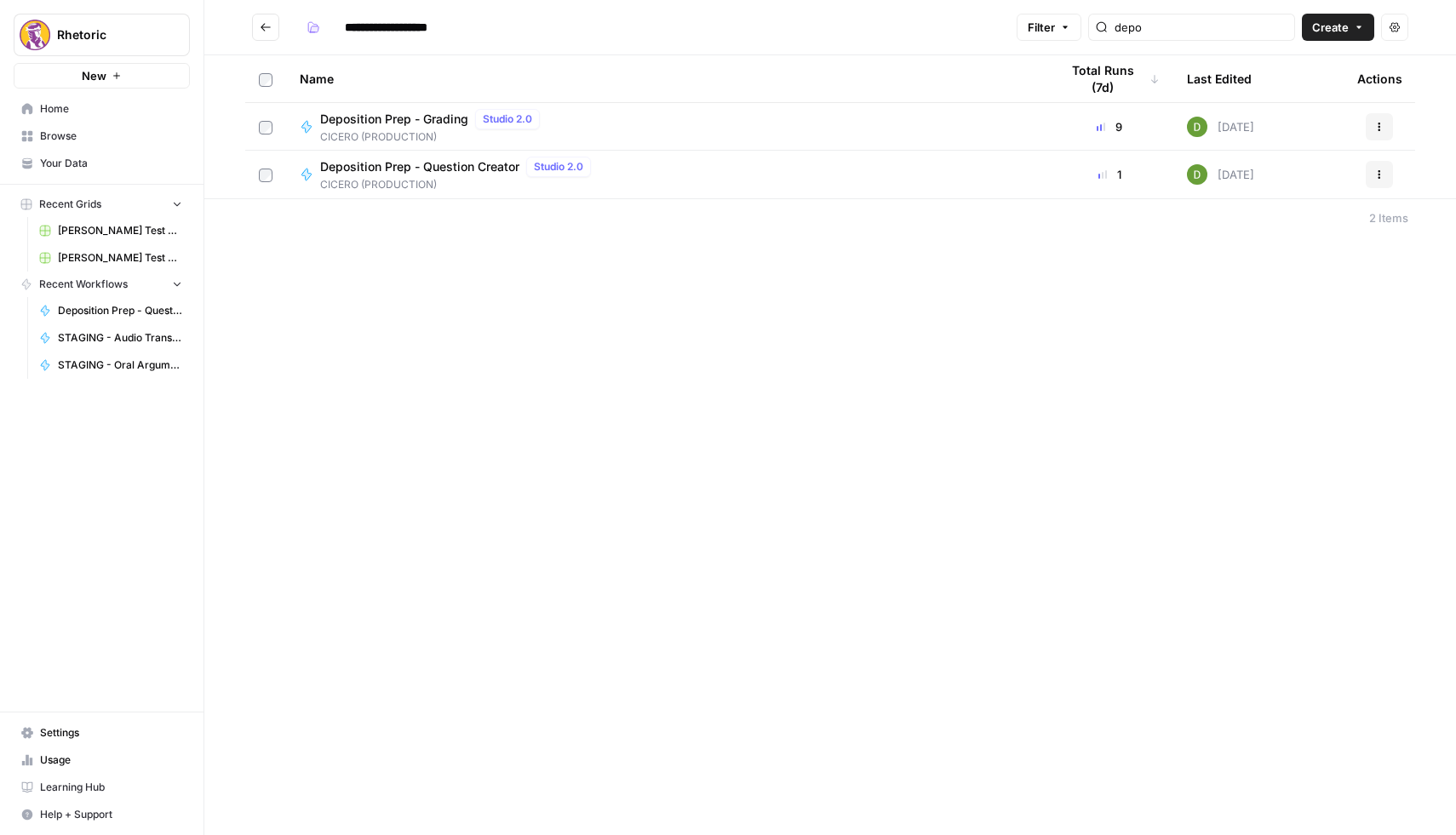
click at [361, 161] on span "Deposition Prep - Question Creator" at bounding box center [419, 167] width 199 height 17
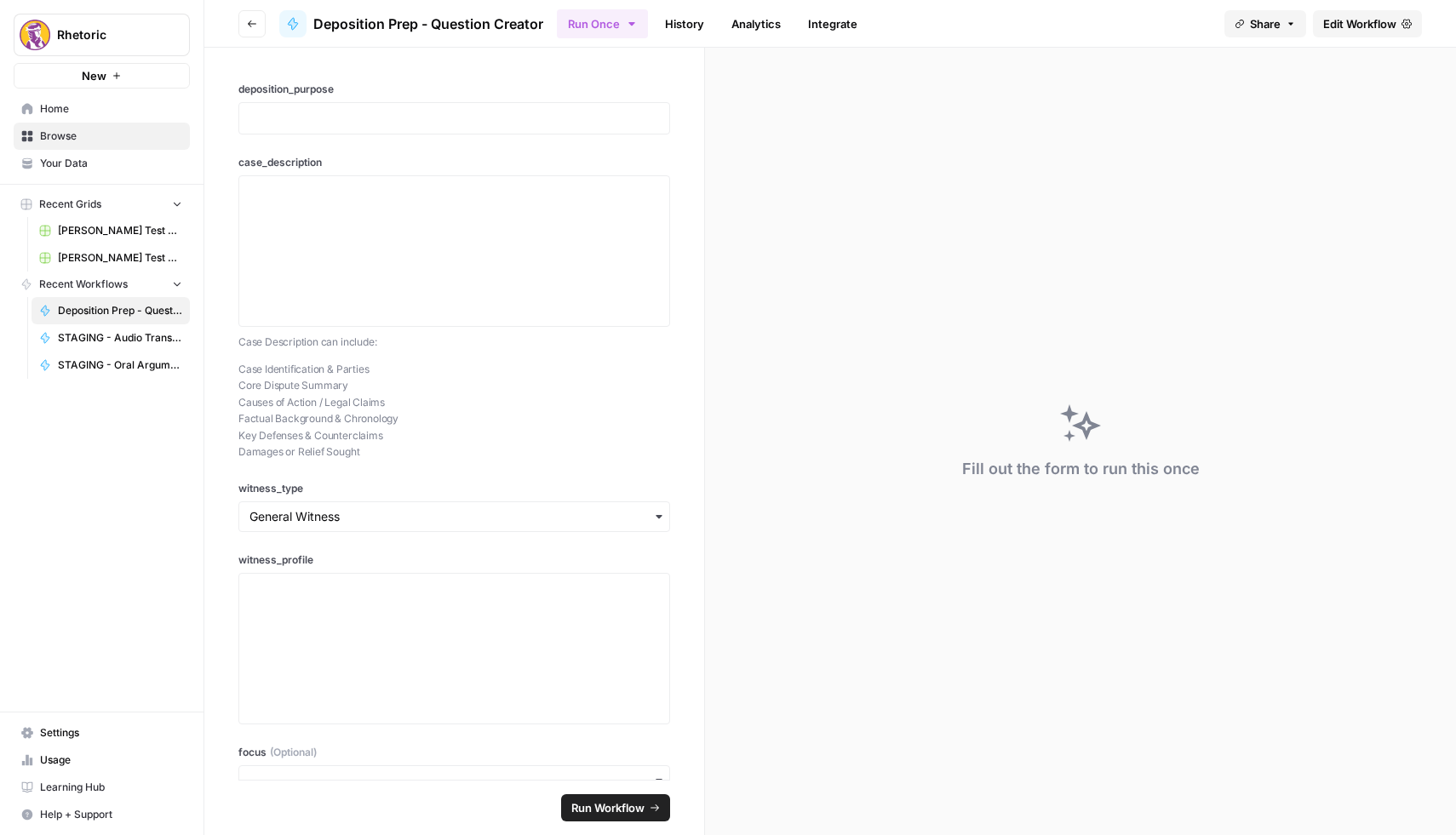
click at [690, 23] on link "History" at bounding box center [685, 24] width 60 height 27
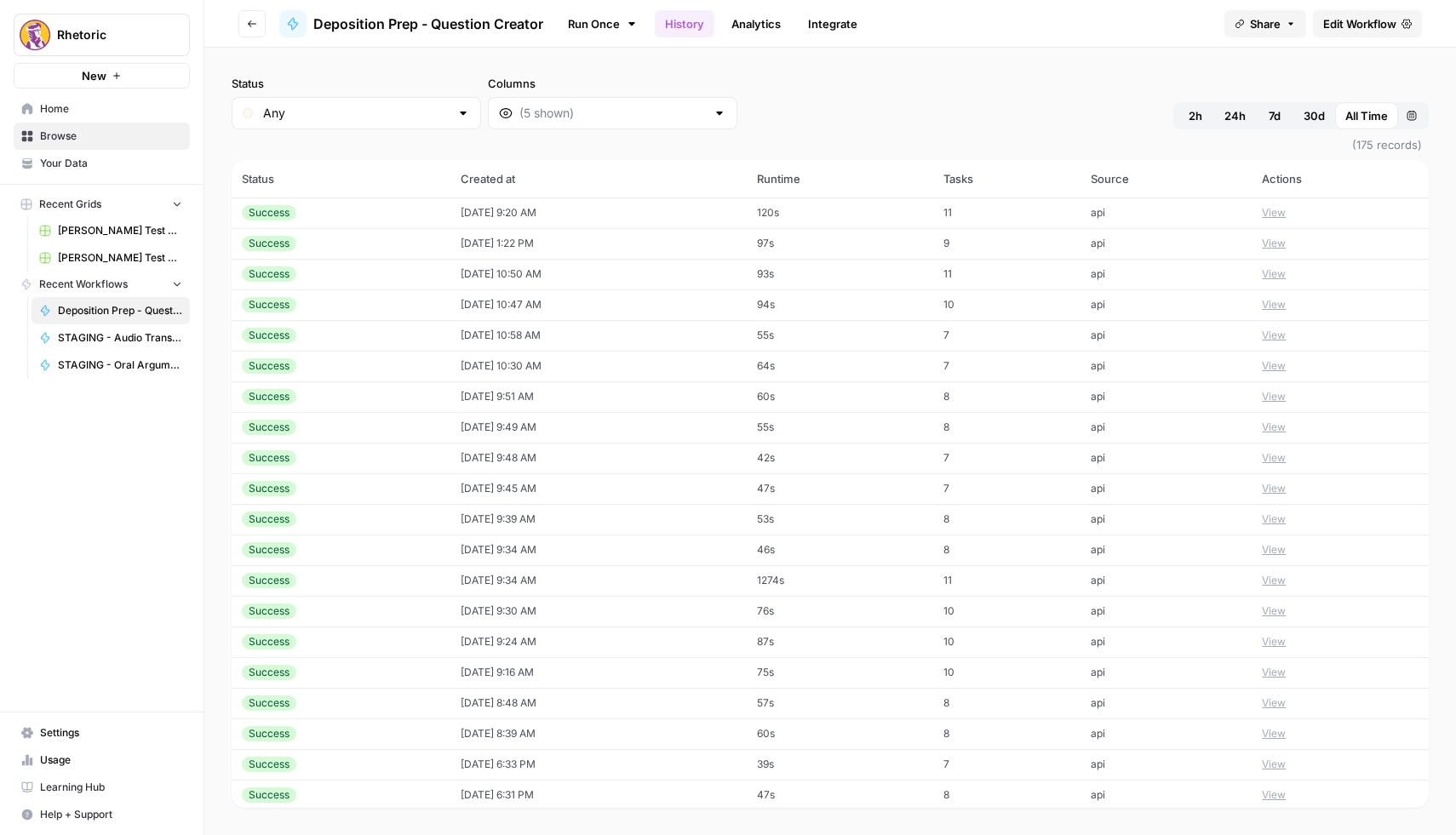
click at [595, 203] on td "[DATE] 9:20 AM" at bounding box center [598, 213] width 296 height 31
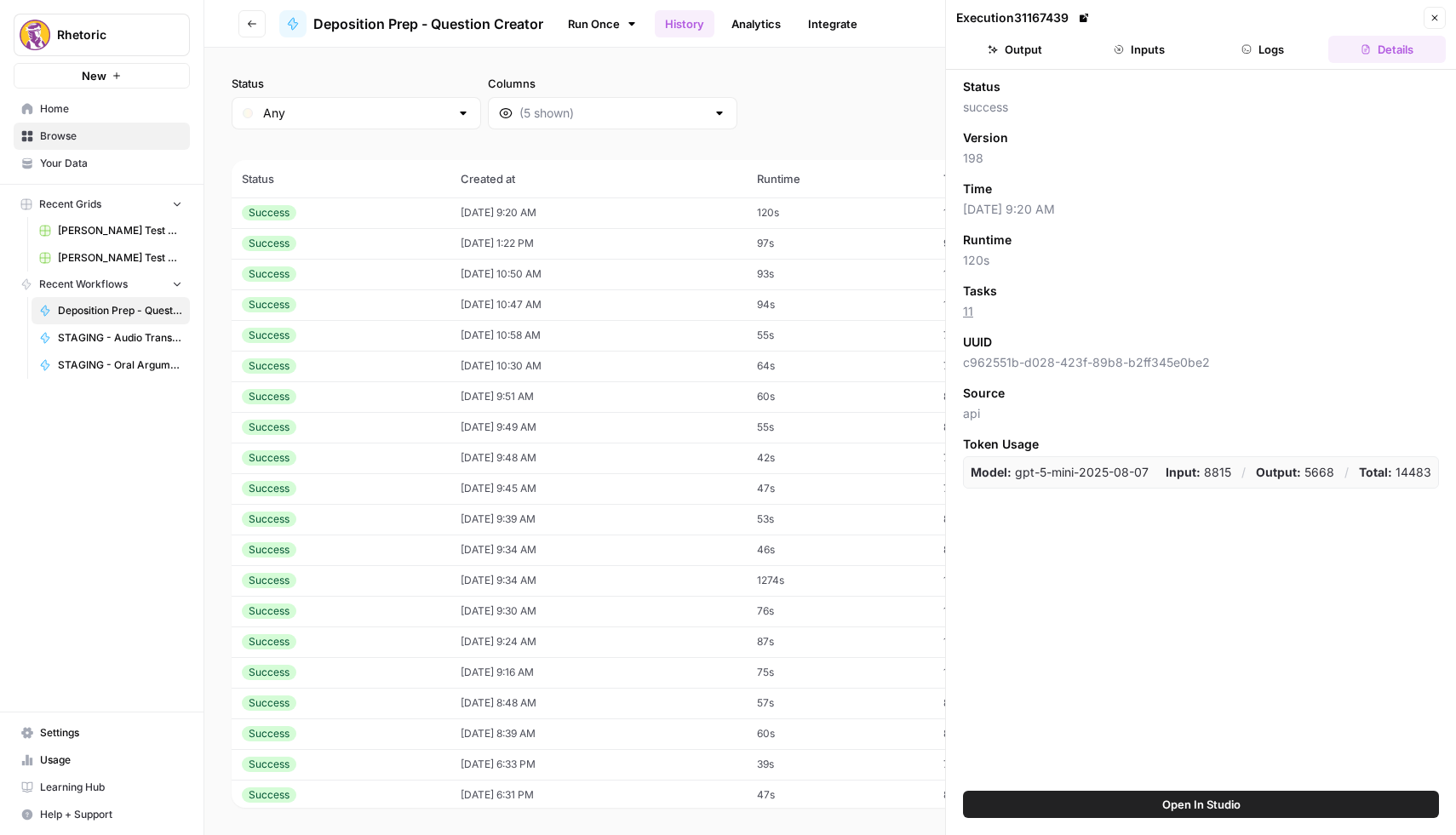
click at [286, 45] on header "Go back Deposition Prep - Question Creator Run Once History Analytics Integrate…" at bounding box center [829, 24] width 1251 height 48
click at [264, 33] on button "Go back" at bounding box center [252, 24] width 27 height 27
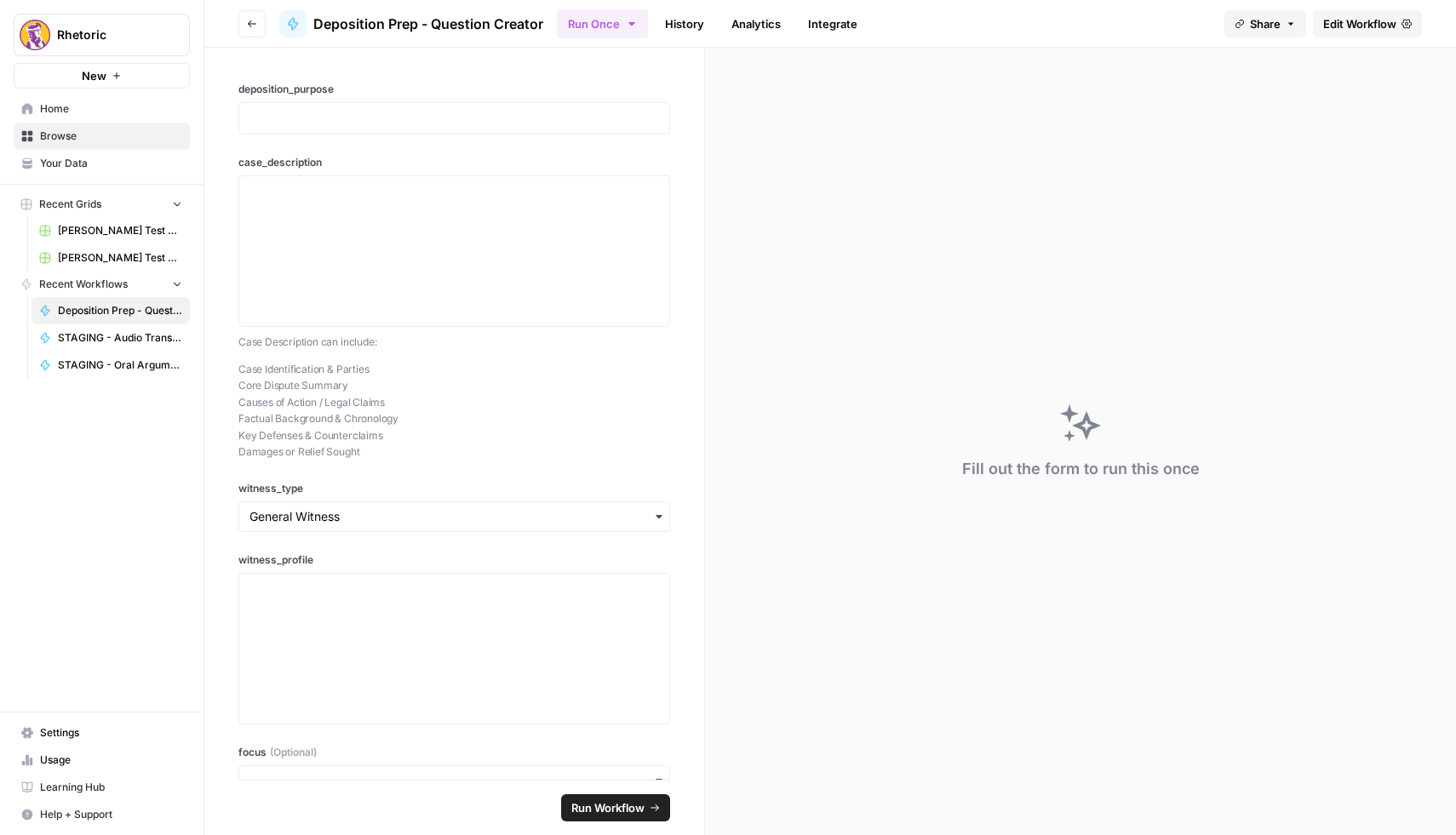
click at [264, 33] on button "Go back" at bounding box center [252, 24] width 27 height 27
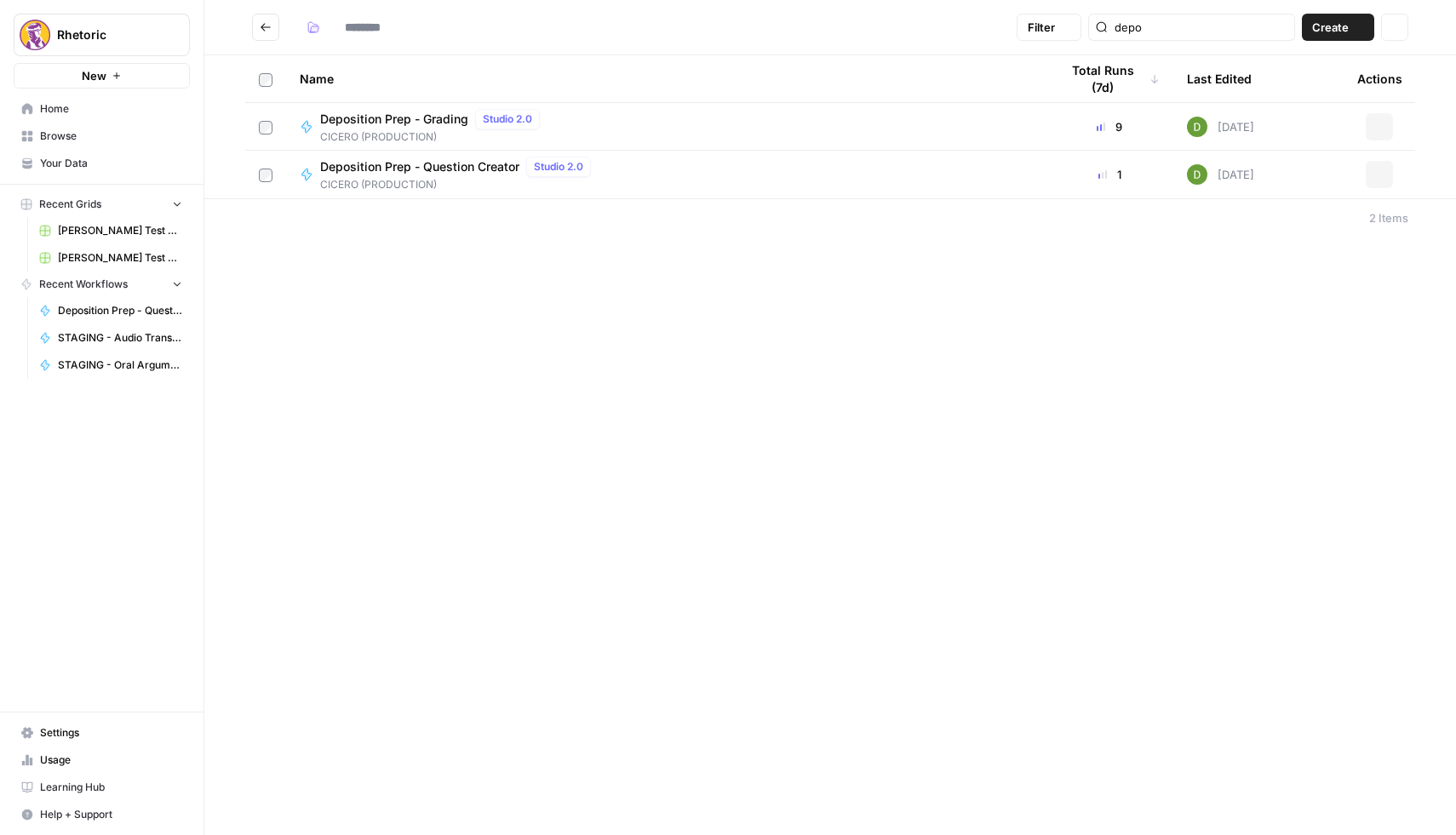
type input "**********"
click at [264, 33] on icon "Go back" at bounding box center [265, 26] width 12 height 12
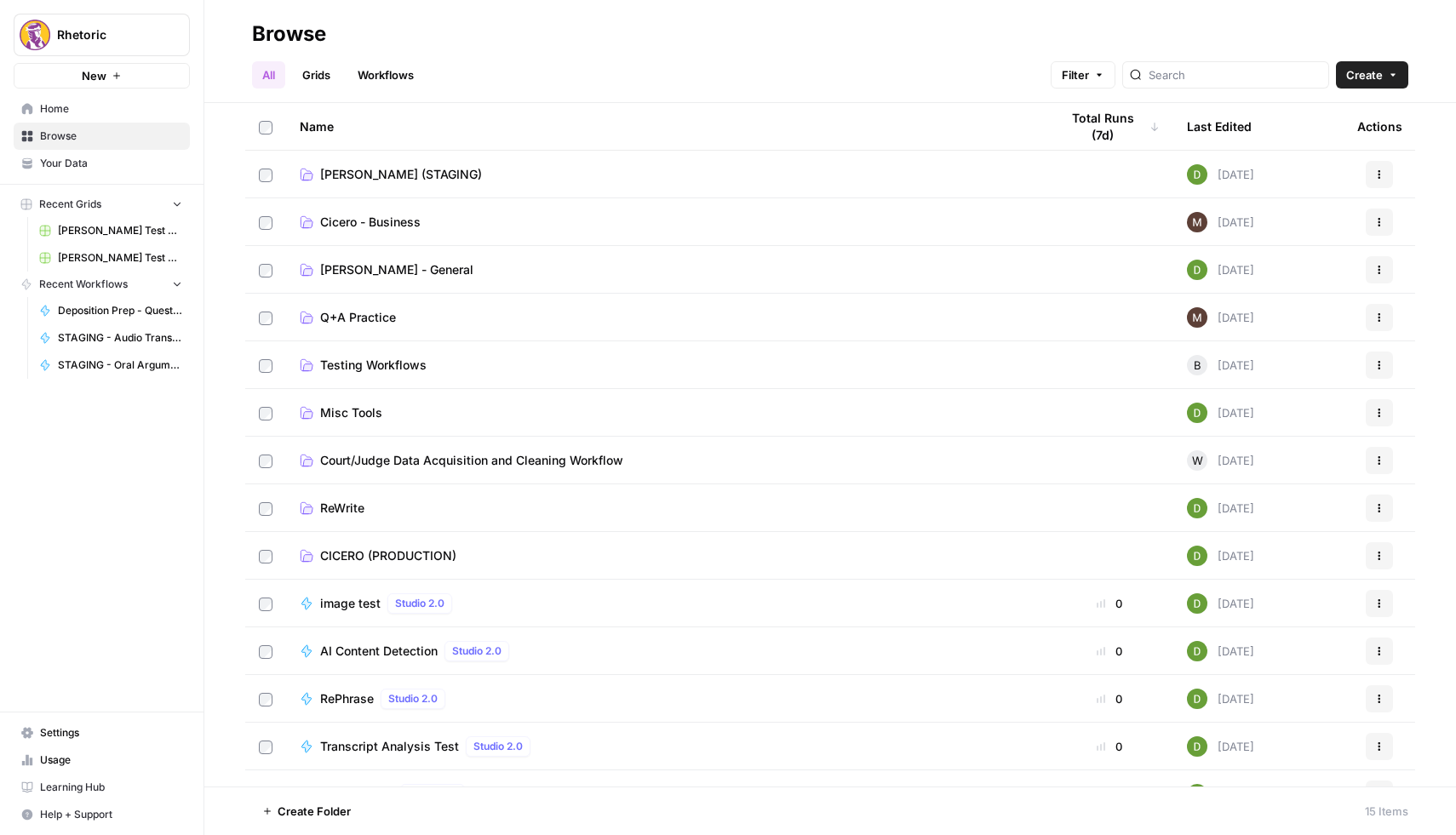
click at [373, 178] on span "[PERSON_NAME] (STAGING)" at bounding box center [400, 174] width 162 height 17
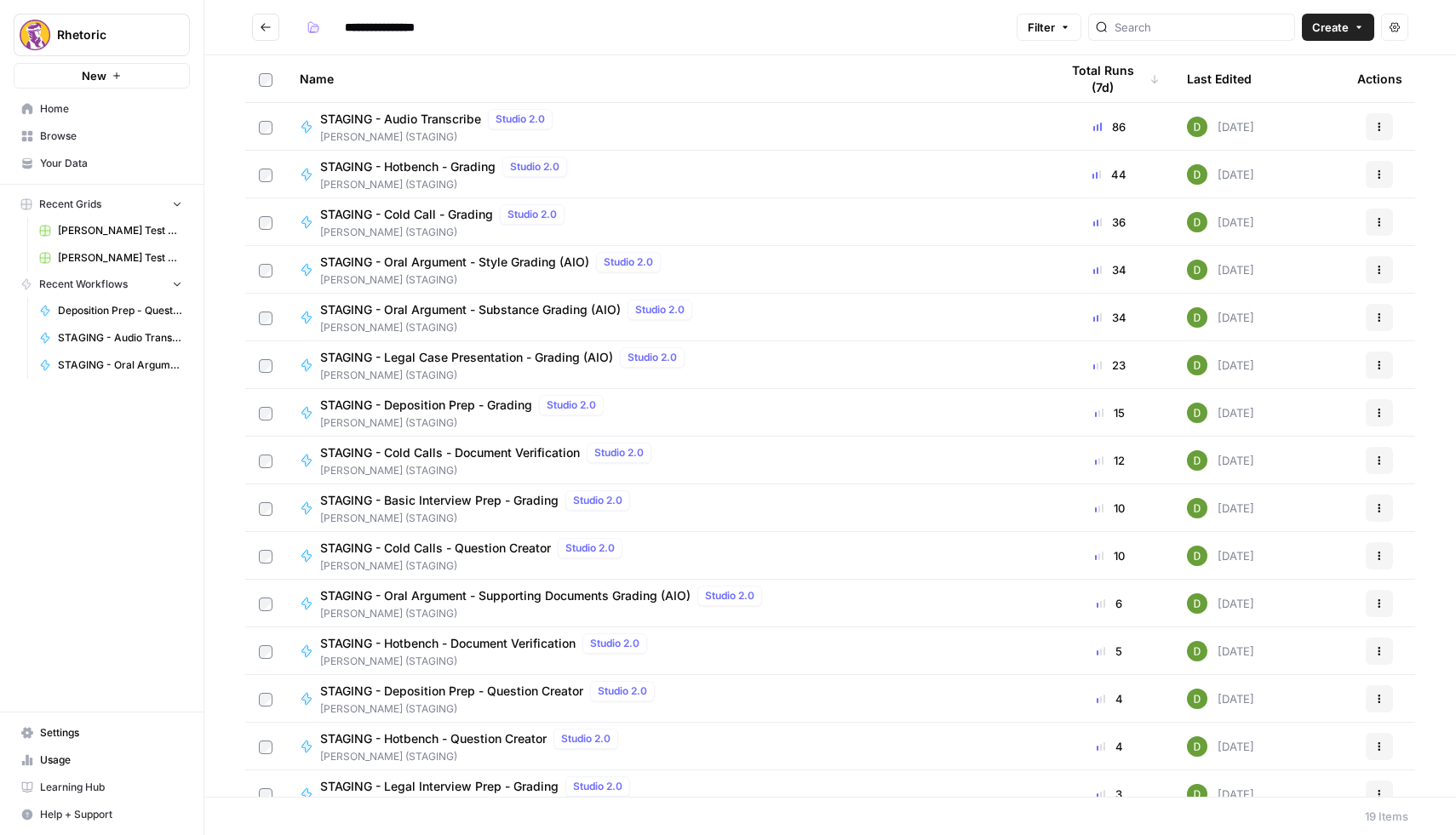
scroll to position [212, 0]
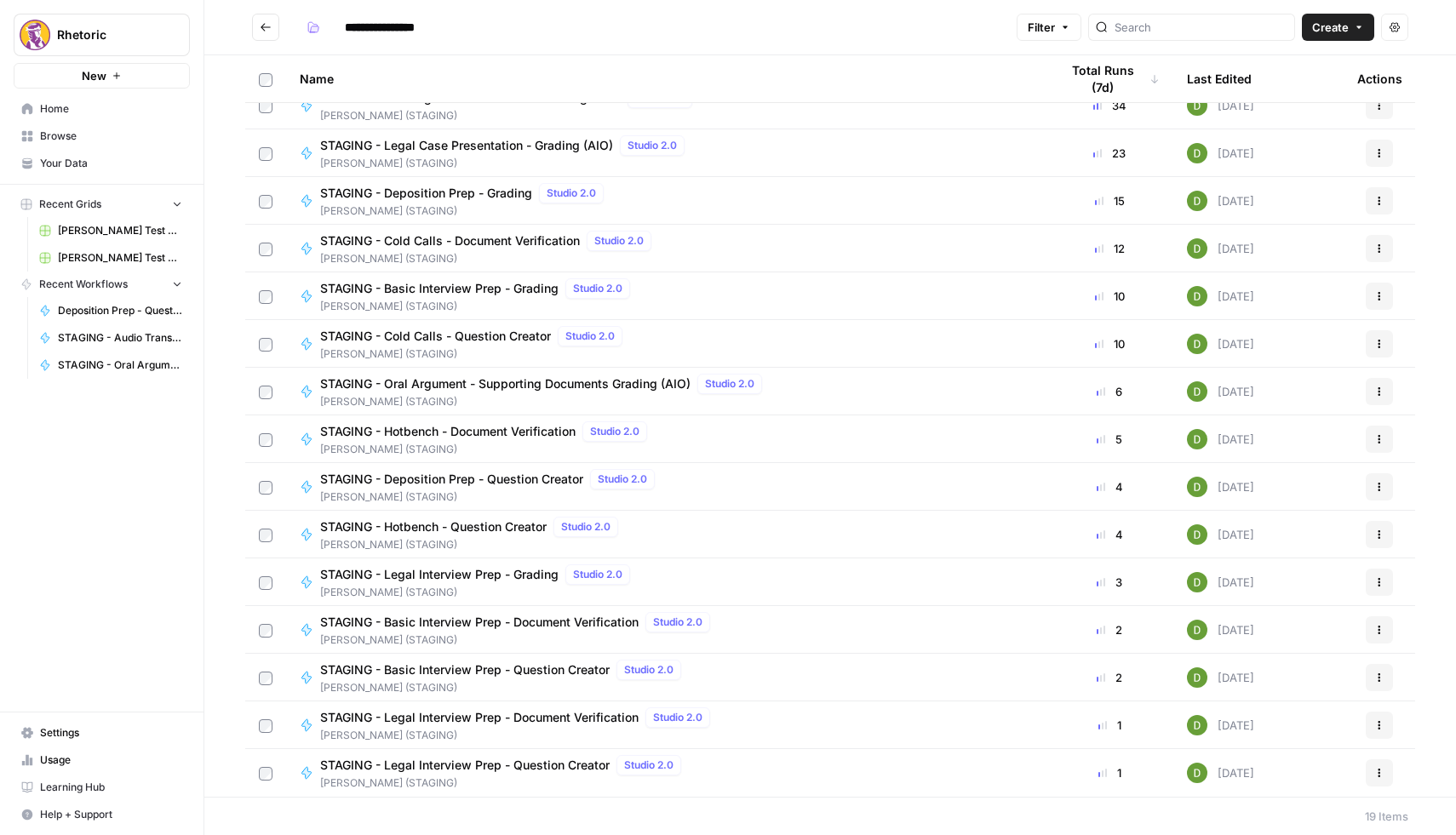
click at [448, 480] on span "STAGING - Deposition Prep - Question Creator" at bounding box center [451, 479] width 263 height 17
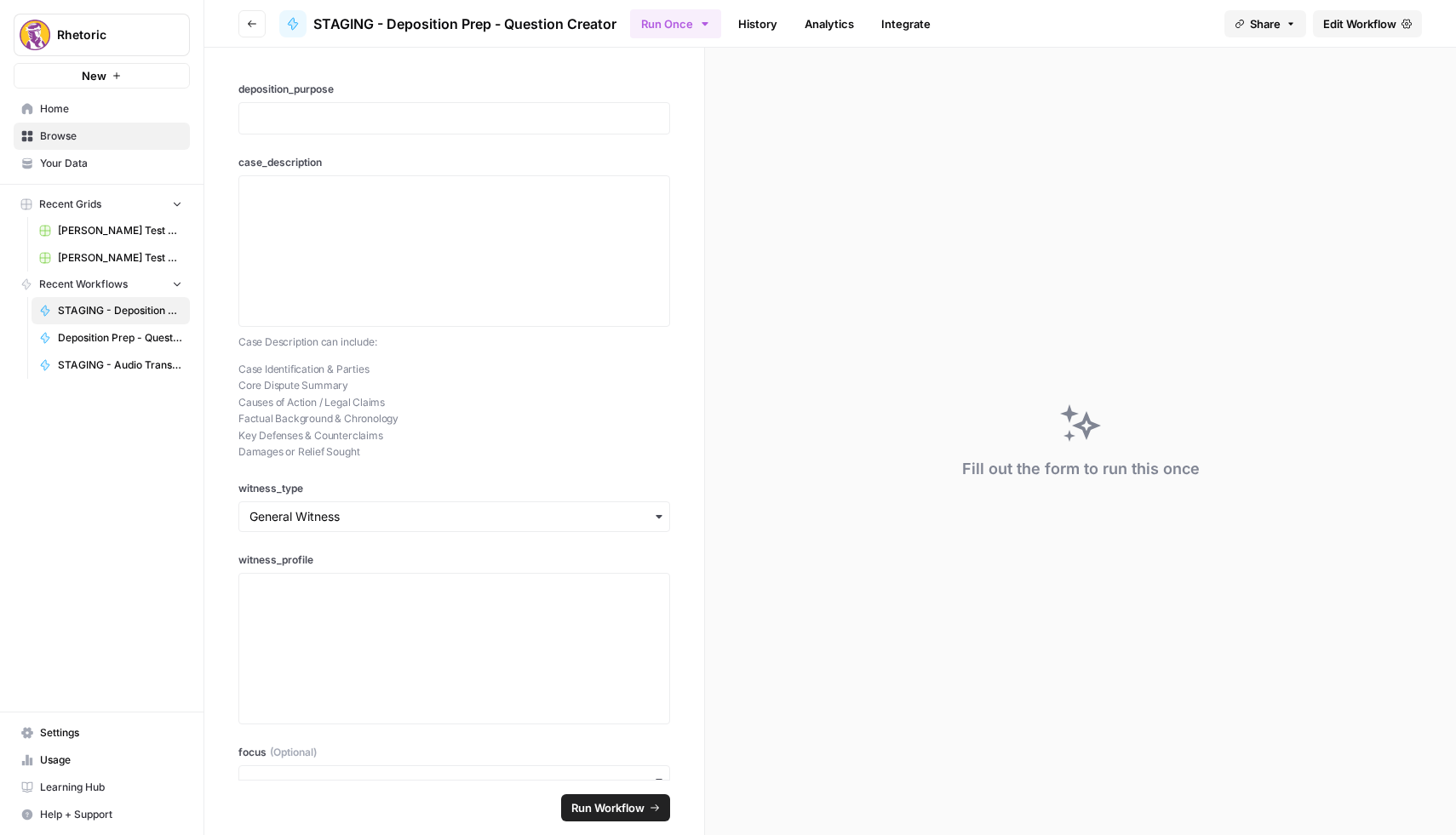
click at [759, 17] on link "History" at bounding box center [757, 24] width 60 height 27
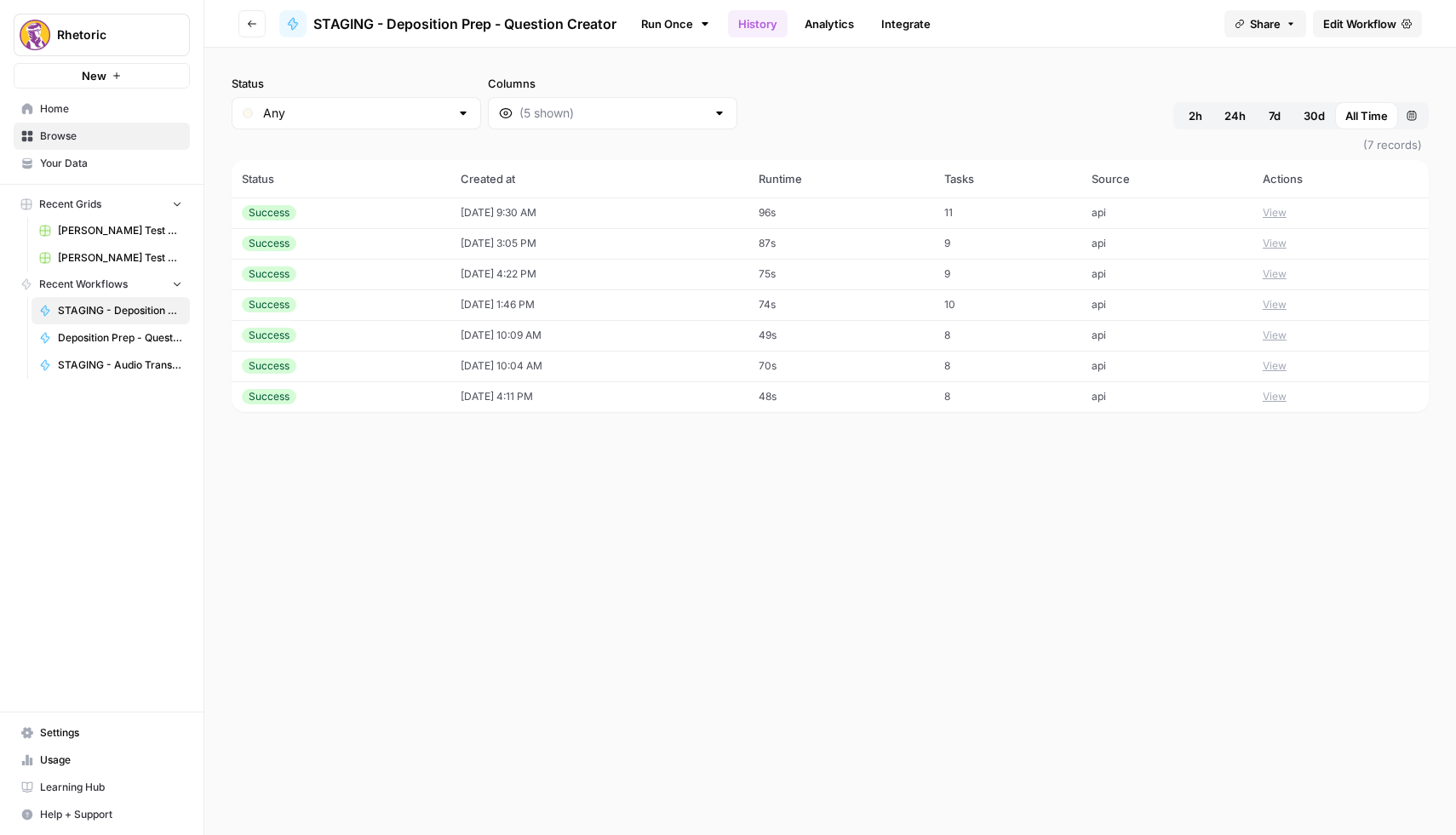
click at [611, 204] on td "[DATE] 9:30 AM" at bounding box center [599, 213] width 298 height 31
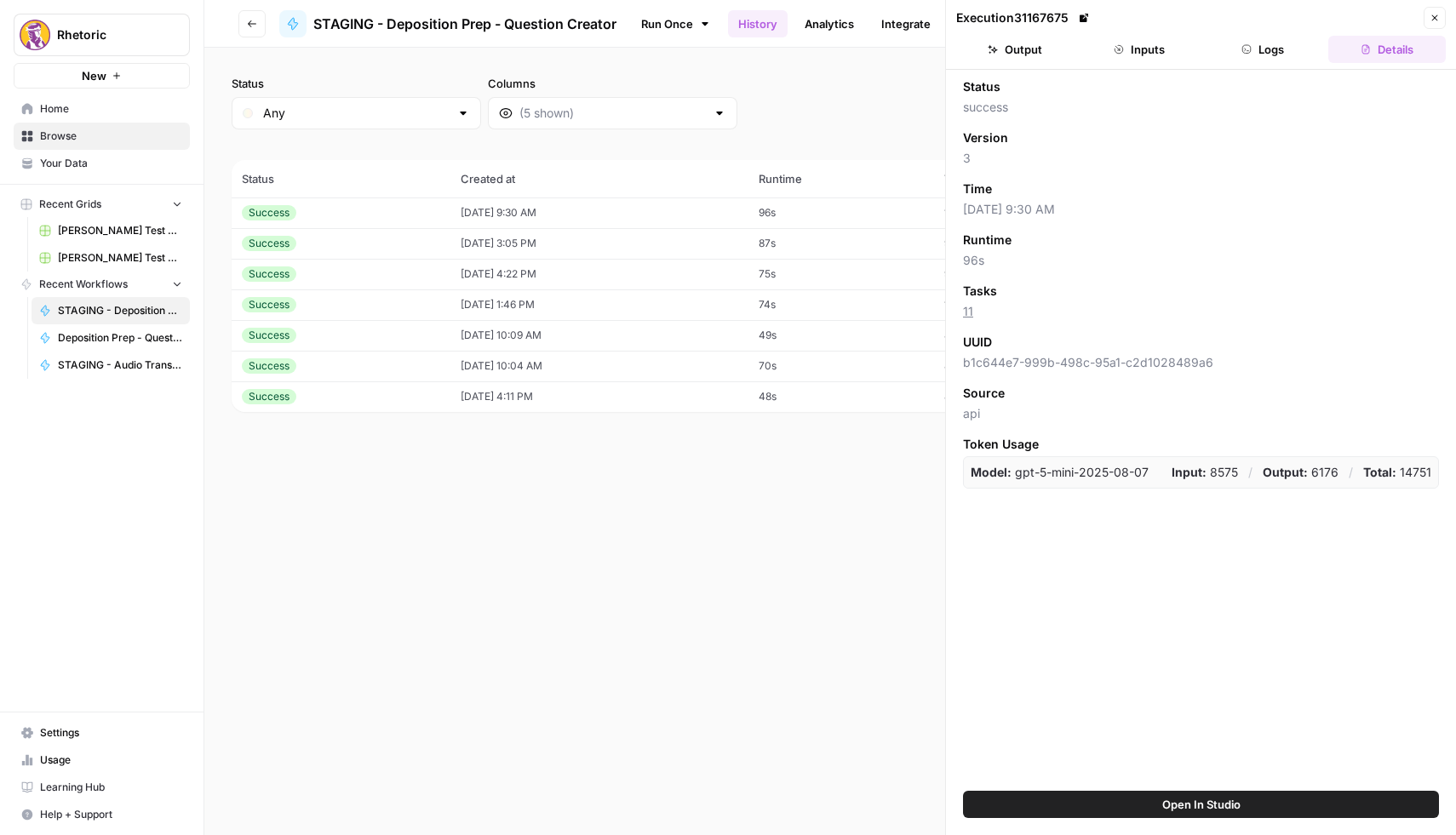
click at [1147, 45] on button "Inputs" at bounding box center [1139, 49] width 118 height 27
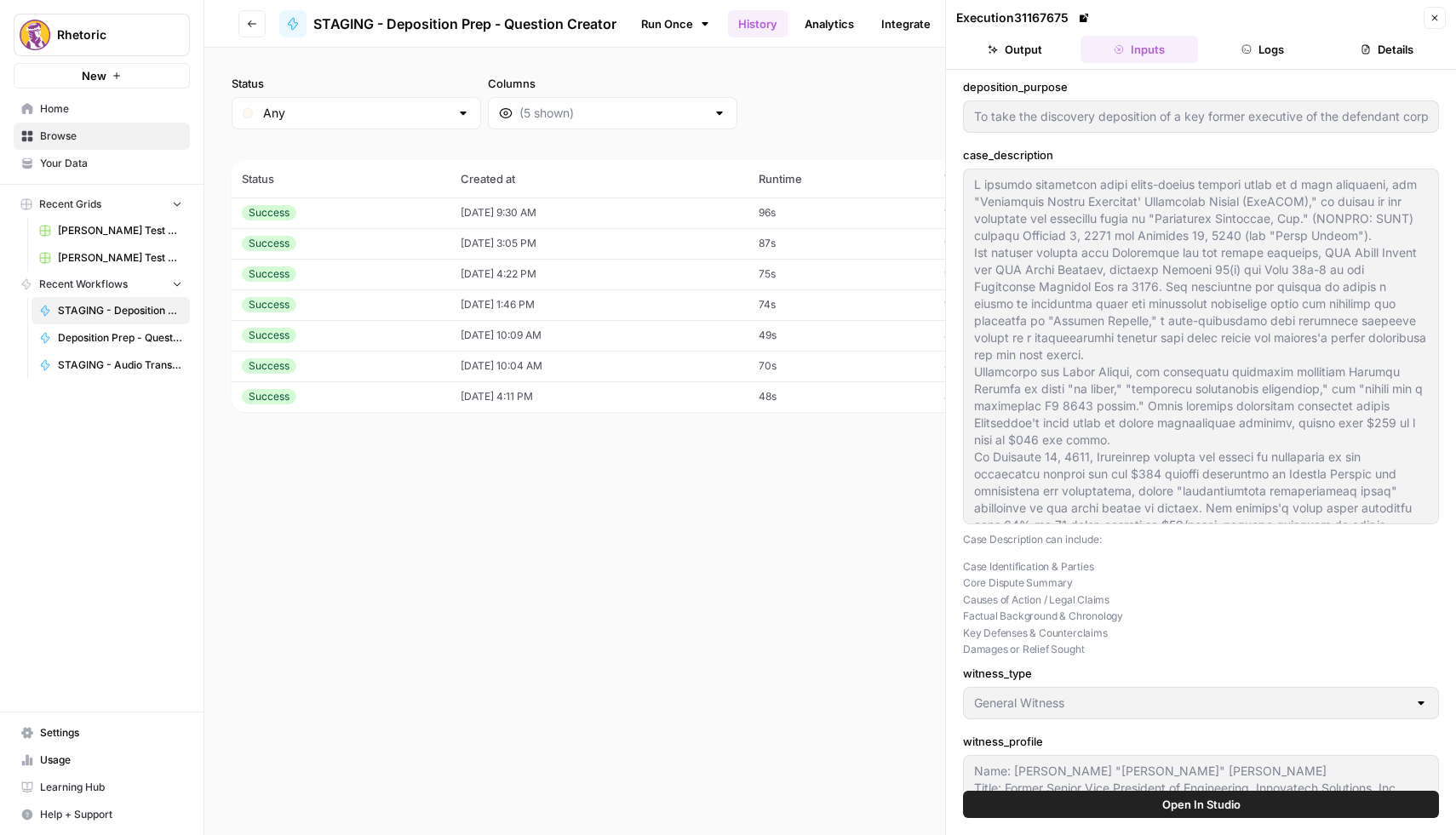
click at [1264, 56] on button "Logs" at bounding box center [1263, 49] width 118 height 27
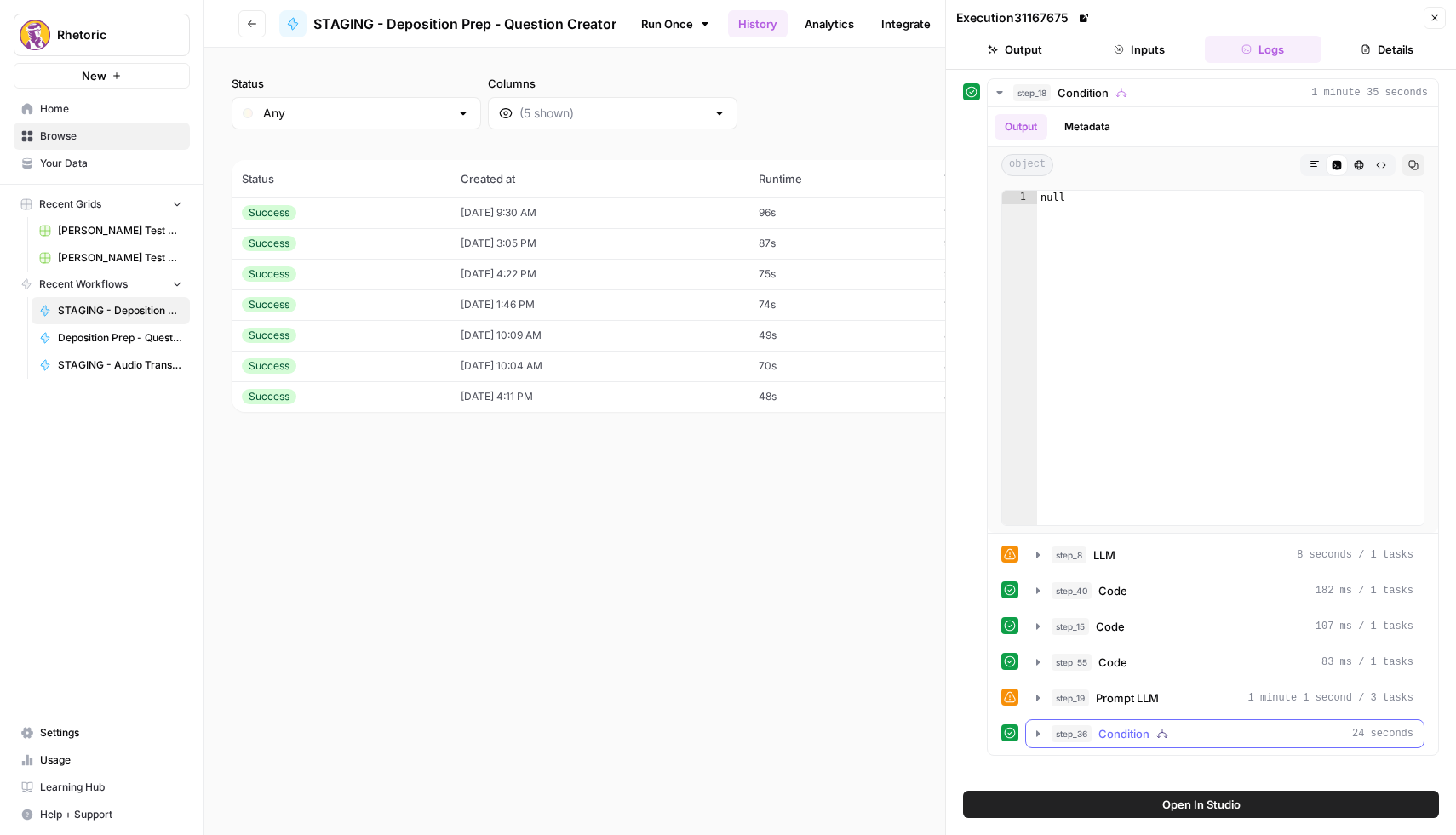
click at [1110, 719] on div "step_36 Condition 24 seconds" at bounding box center [1224, 734] width 400 height 29
click at [1046, 734] on button "step_36 Condition 24 seconds" at bounding box center [1224, 734] width 398 height 27
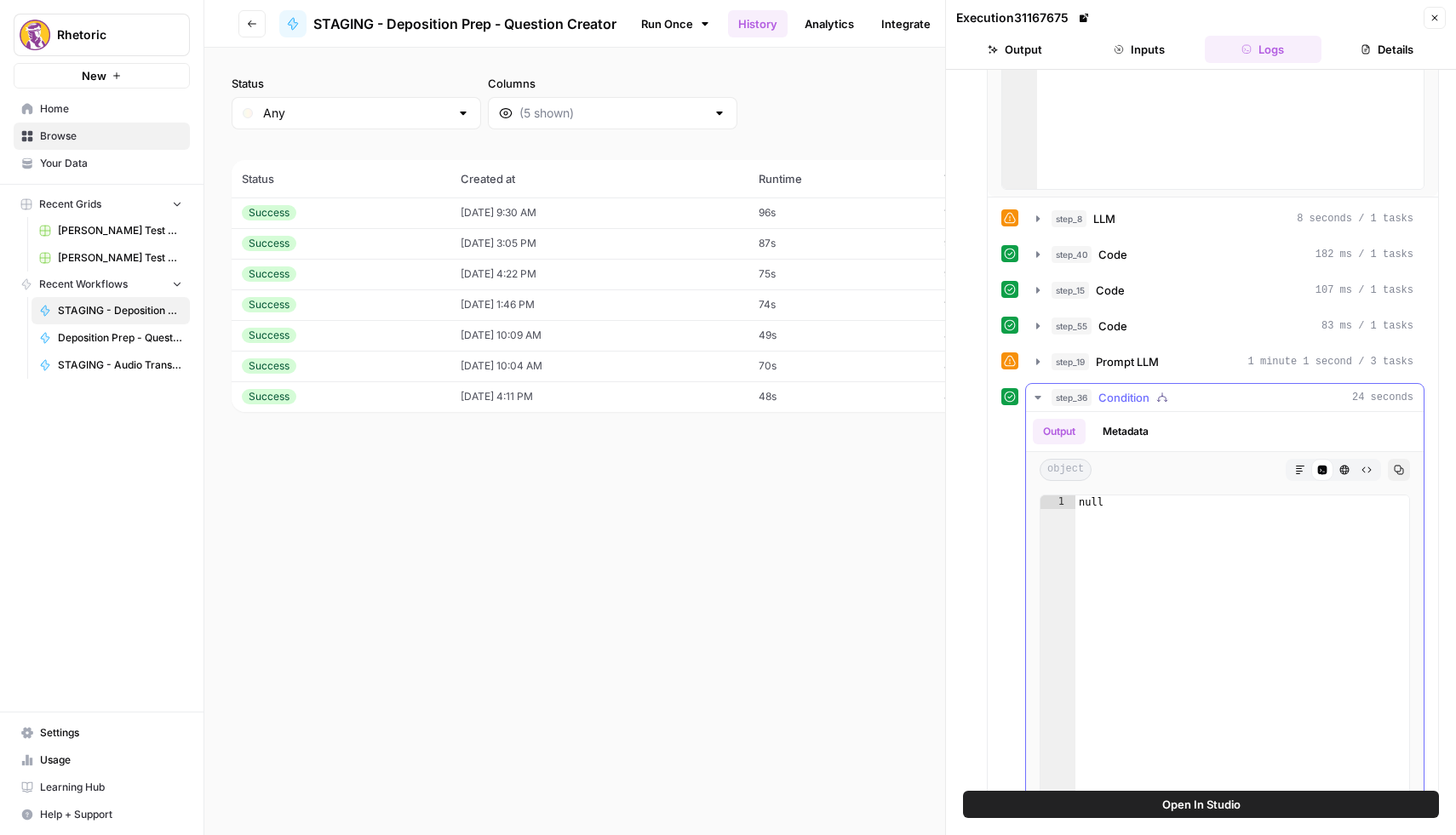
scroll to position [504, 0]
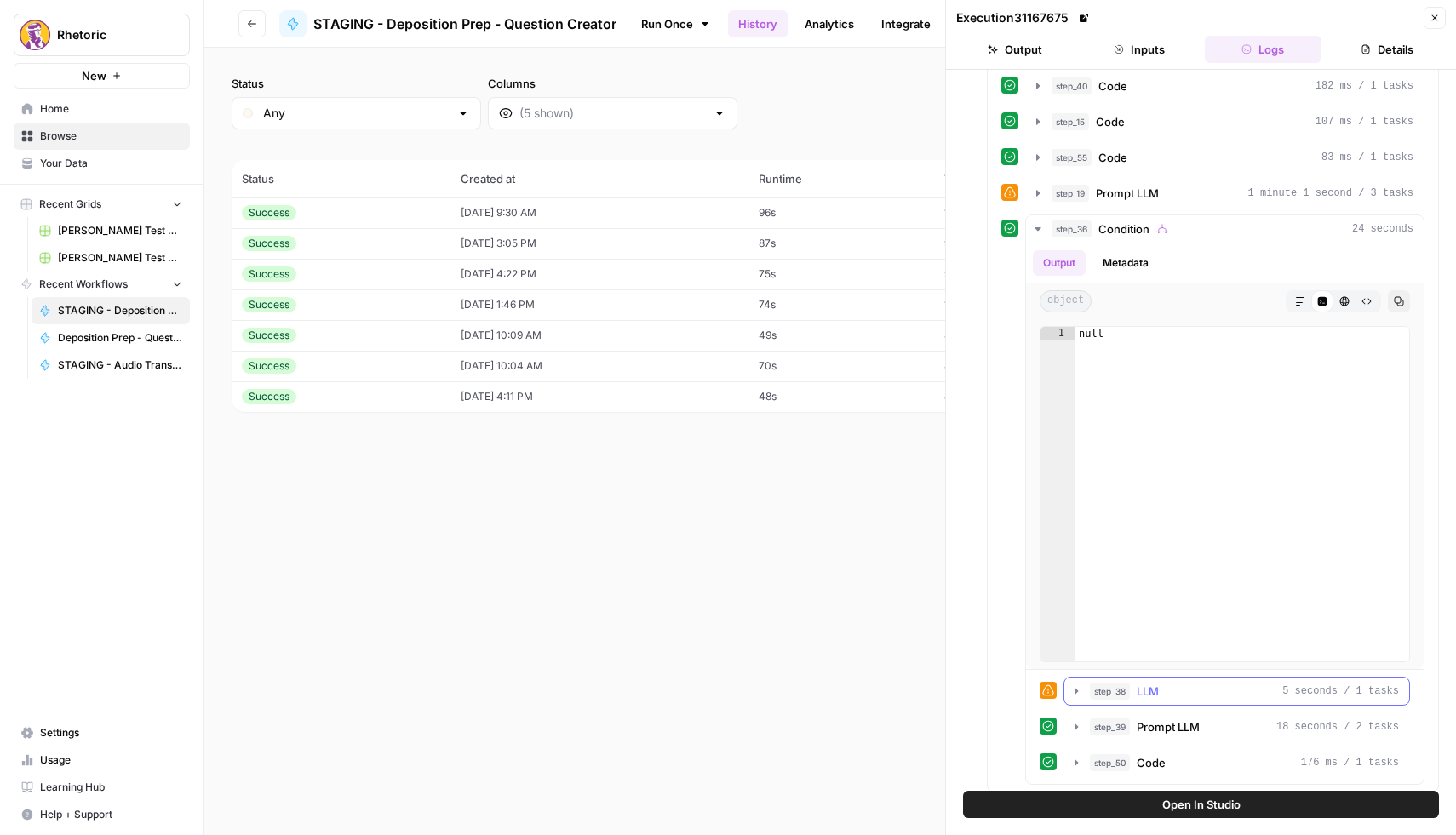
click at [1076, 696] on icon "button" at bounding box center [1075, 690] width 14 height 14
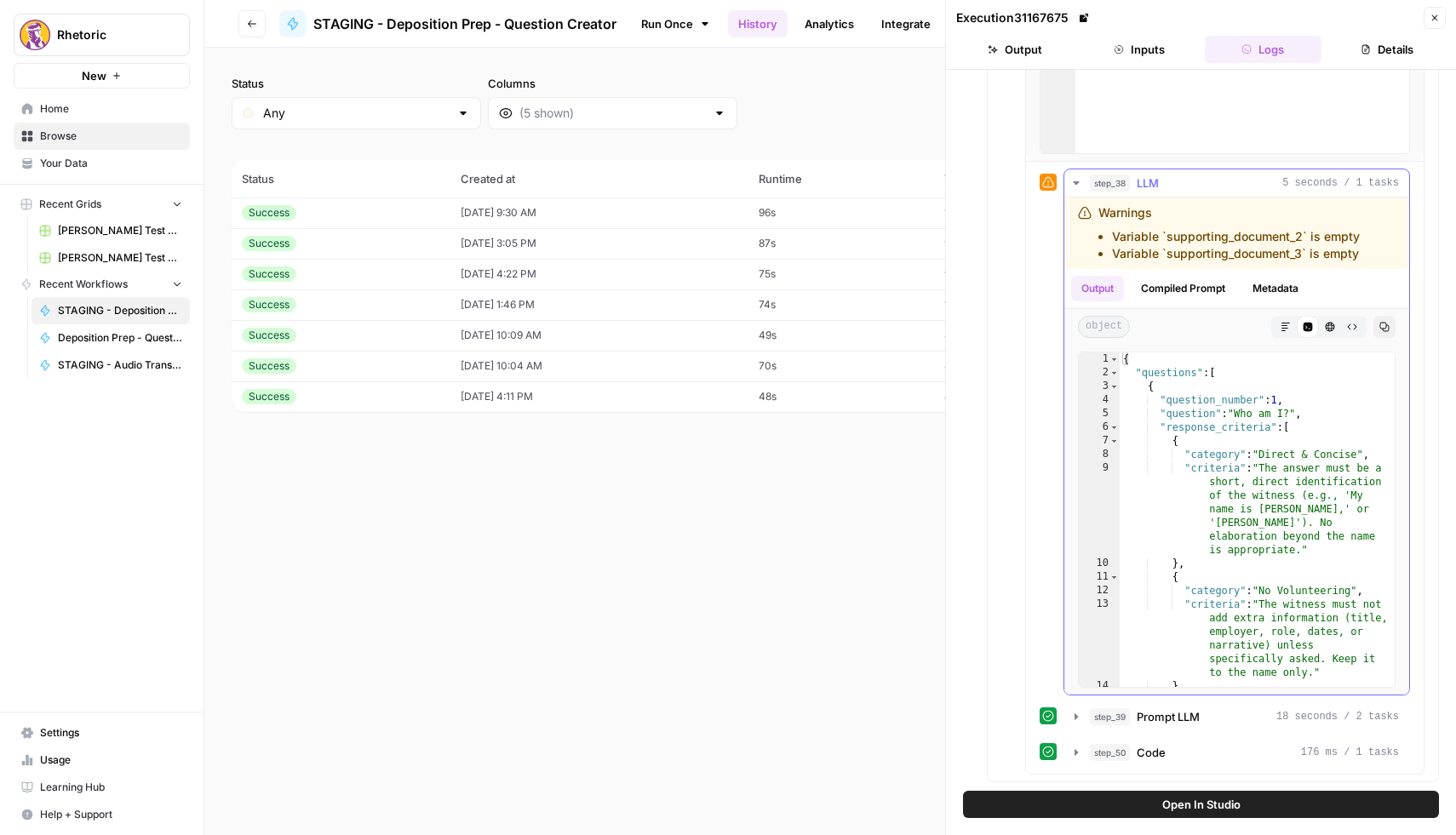
scroll to position [0, 0]
click at [1070, 714] on icon "button" at bounding box center [1075, 716] width 14 height 14
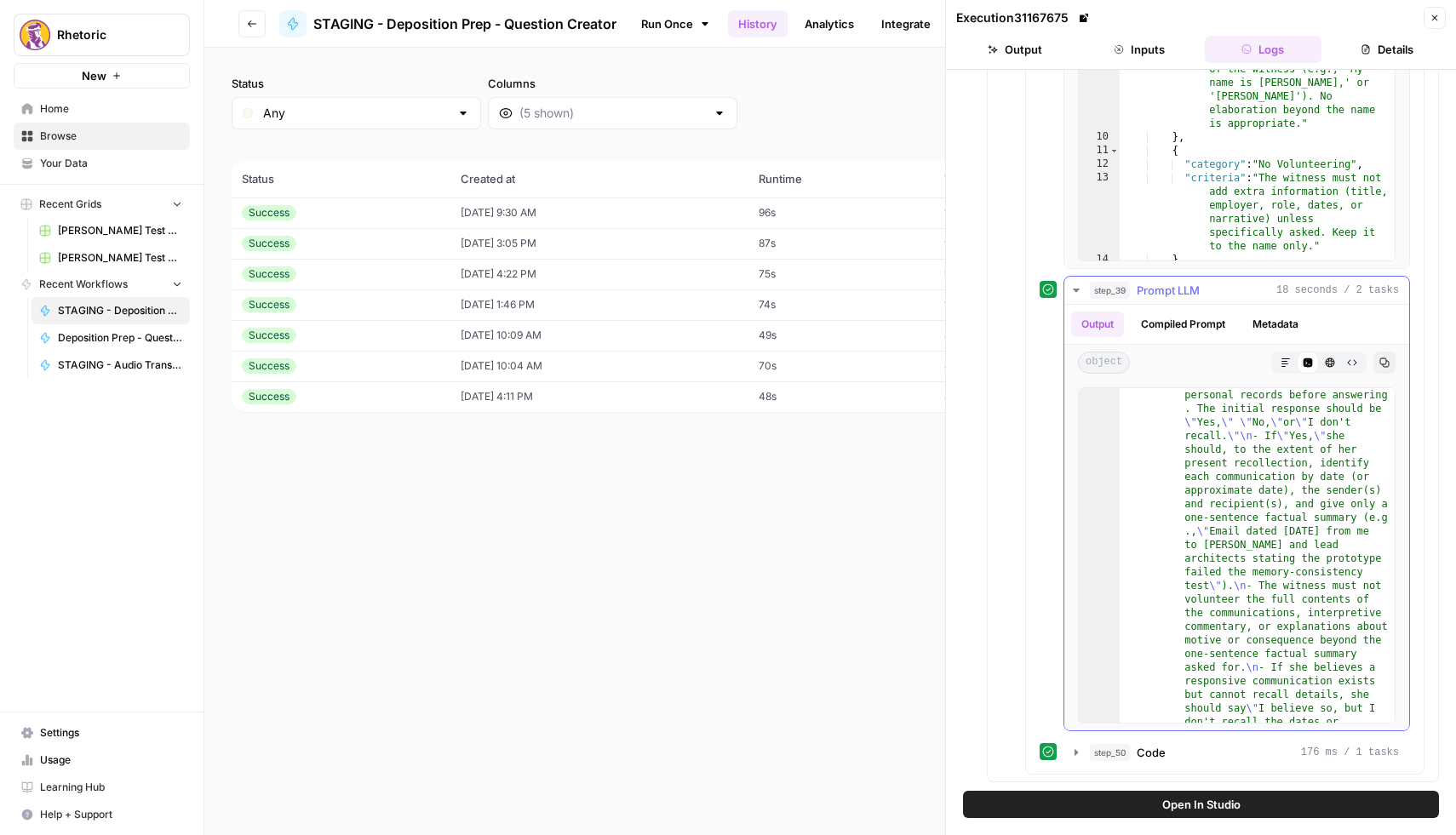
scroll to position [2783, 0]
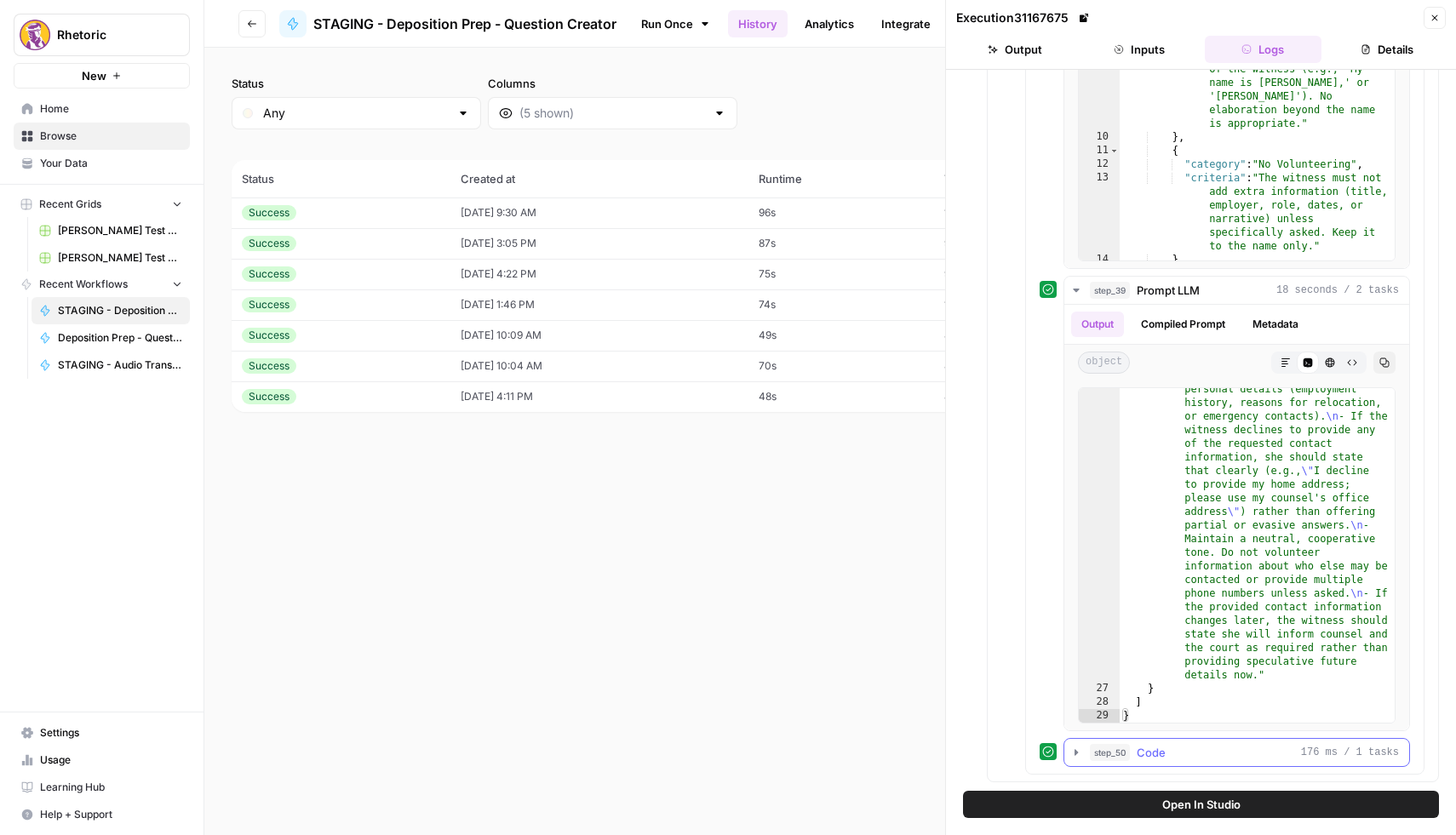
click at [1072, 756] on icon "button" at bounding box center [1075, 752] width 14 height 14
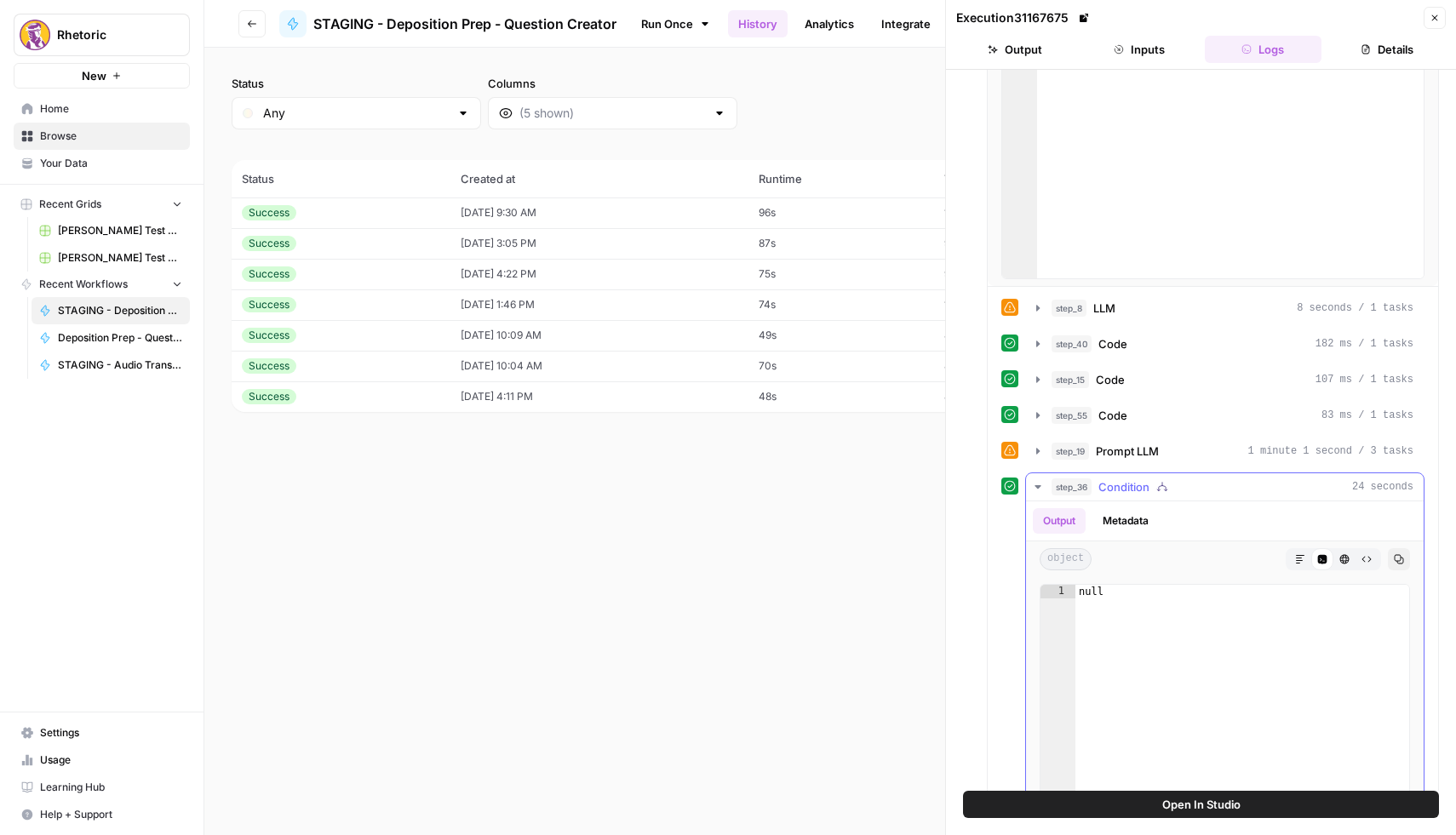
scroll to position [247, 0]
click at [1037, 454] on icon "button" at bounding box center [1037, 450] width 14 height 14
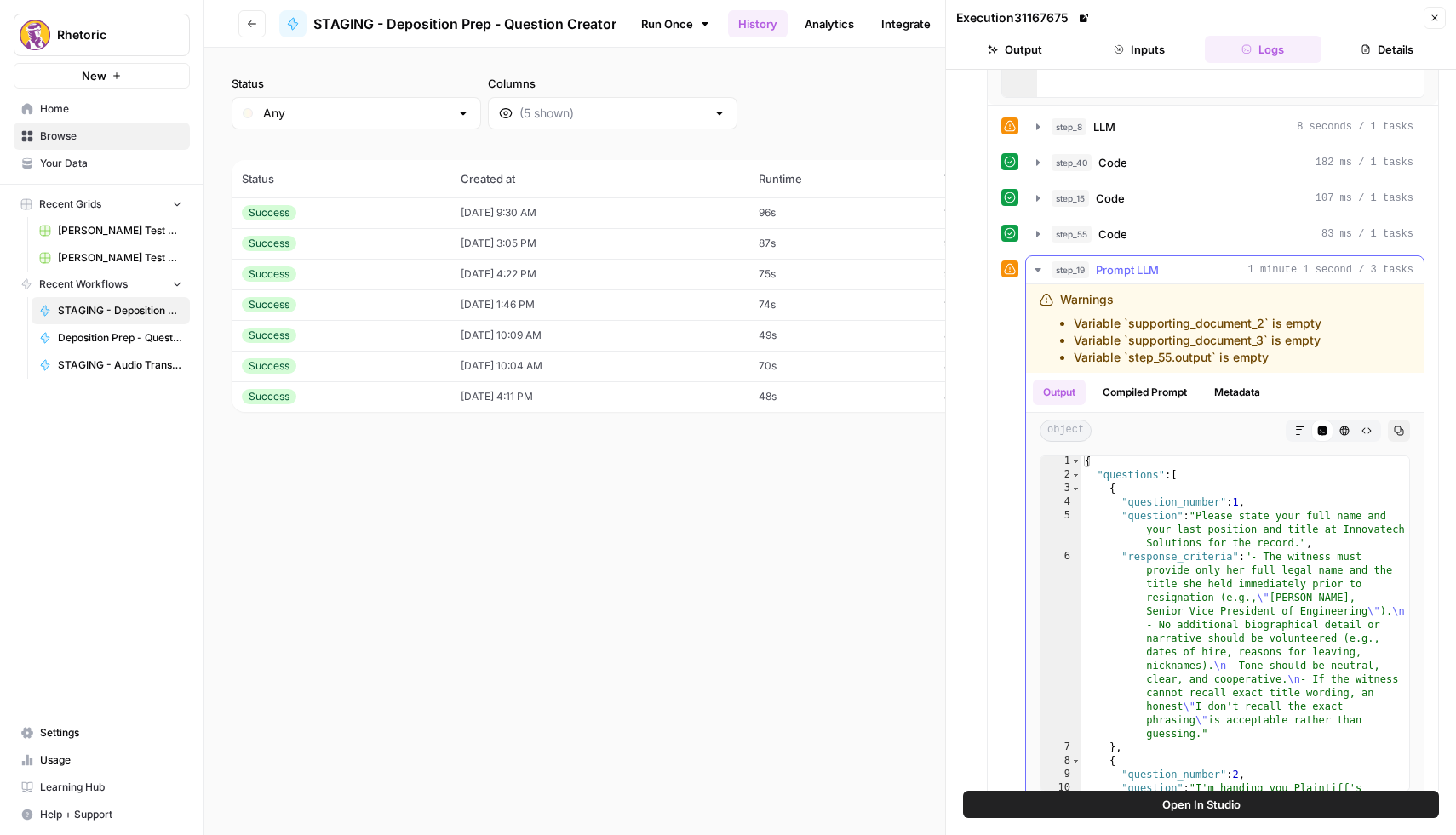
scroll to position [2, 0]
click at [1040, 229] on icon "button" at bounding box center [1037, 234] width 14 height 14
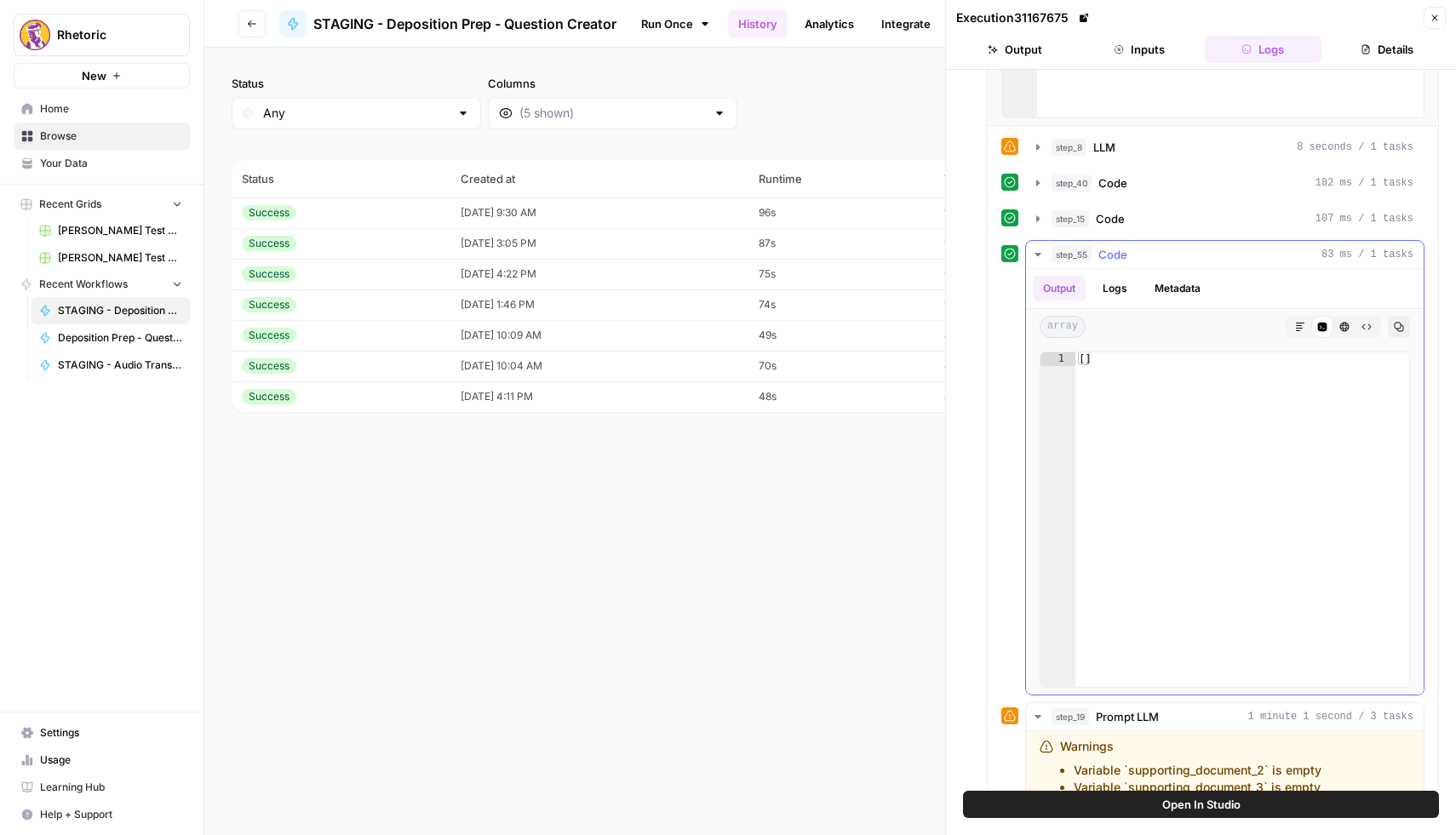
scroll to position [354, 0]
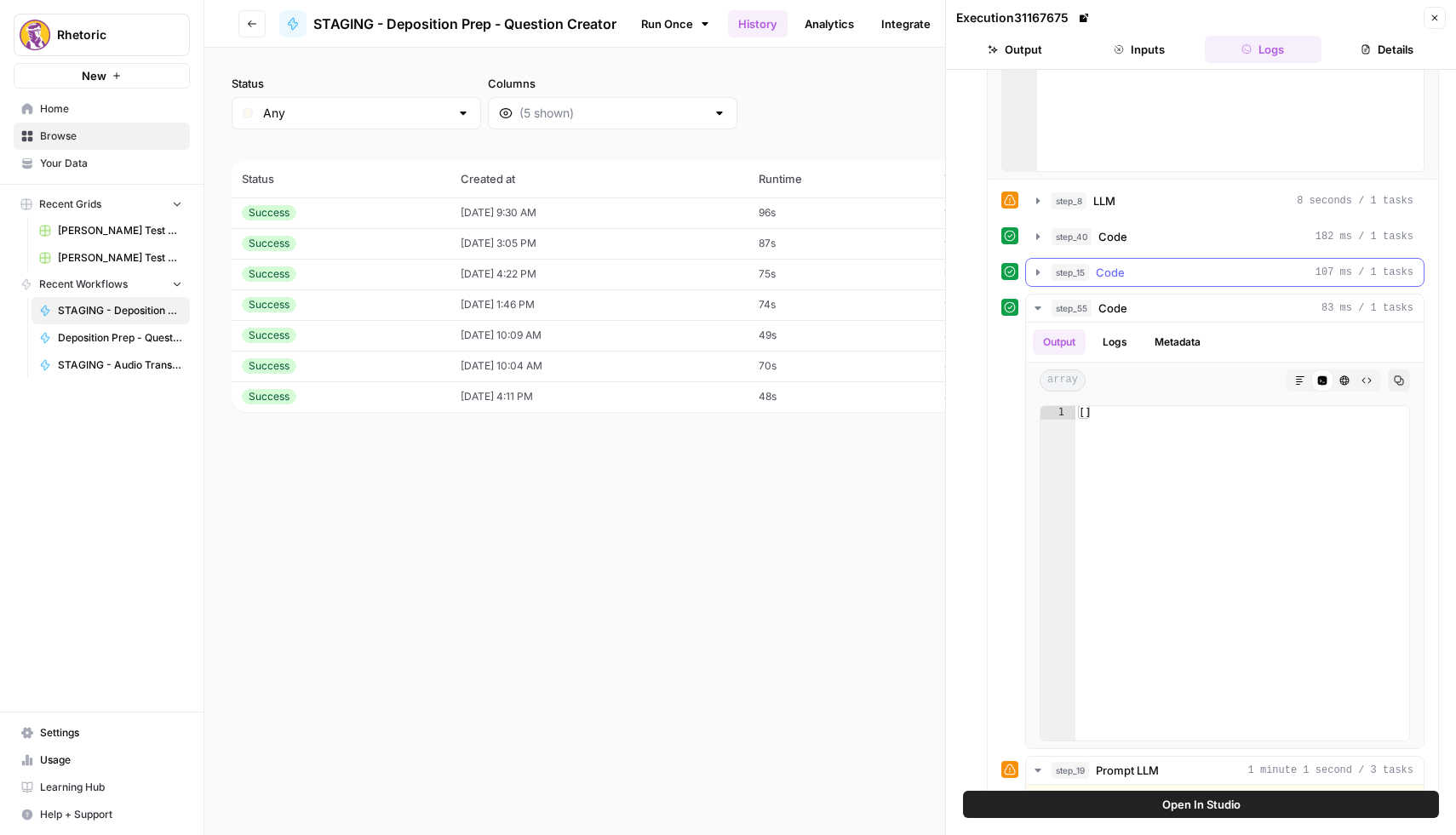
click at [1042, 272] on icon "button" at bounding box center [1037, 272] width 14 height 14
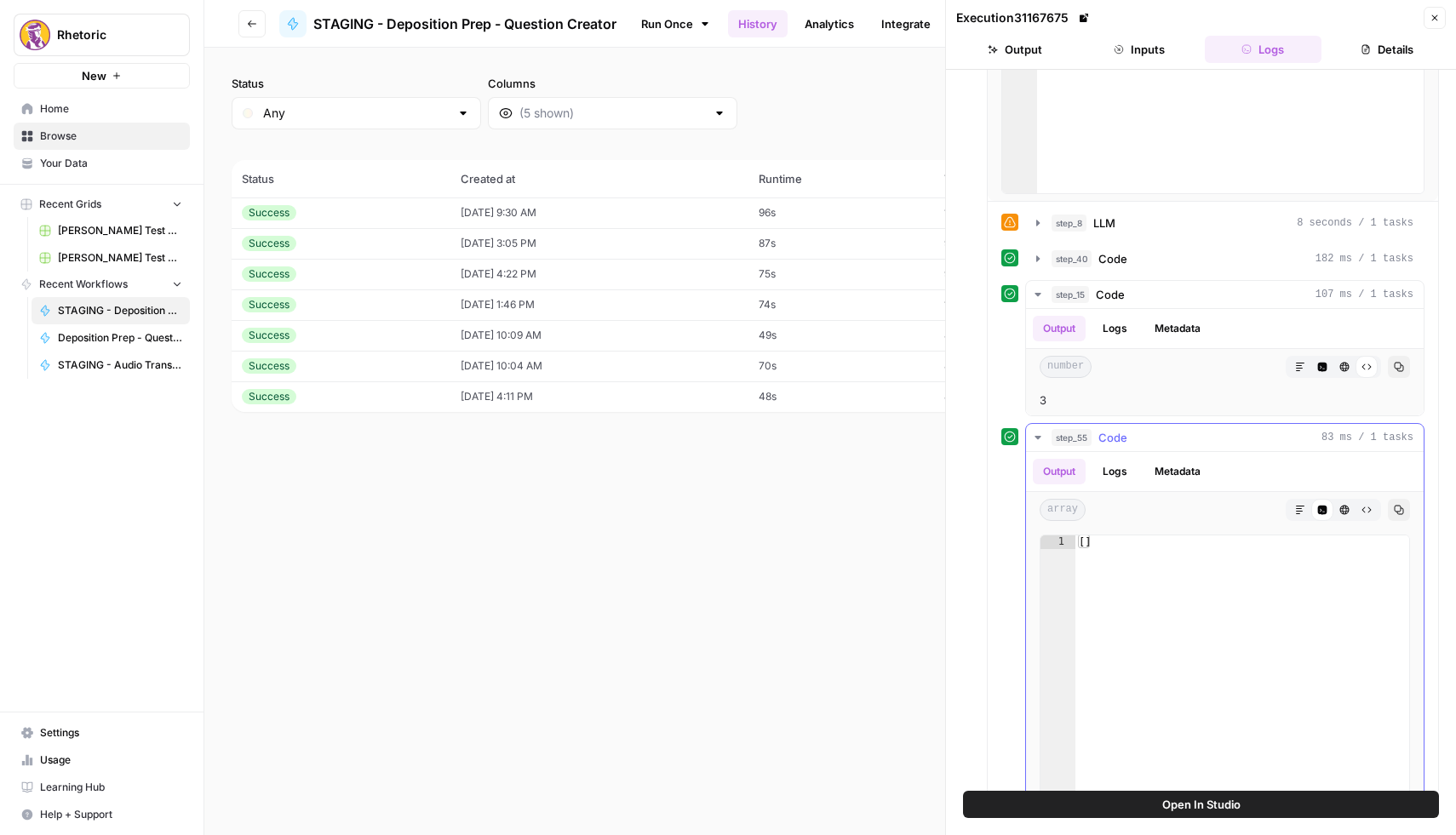
scroll to position [302, 0]
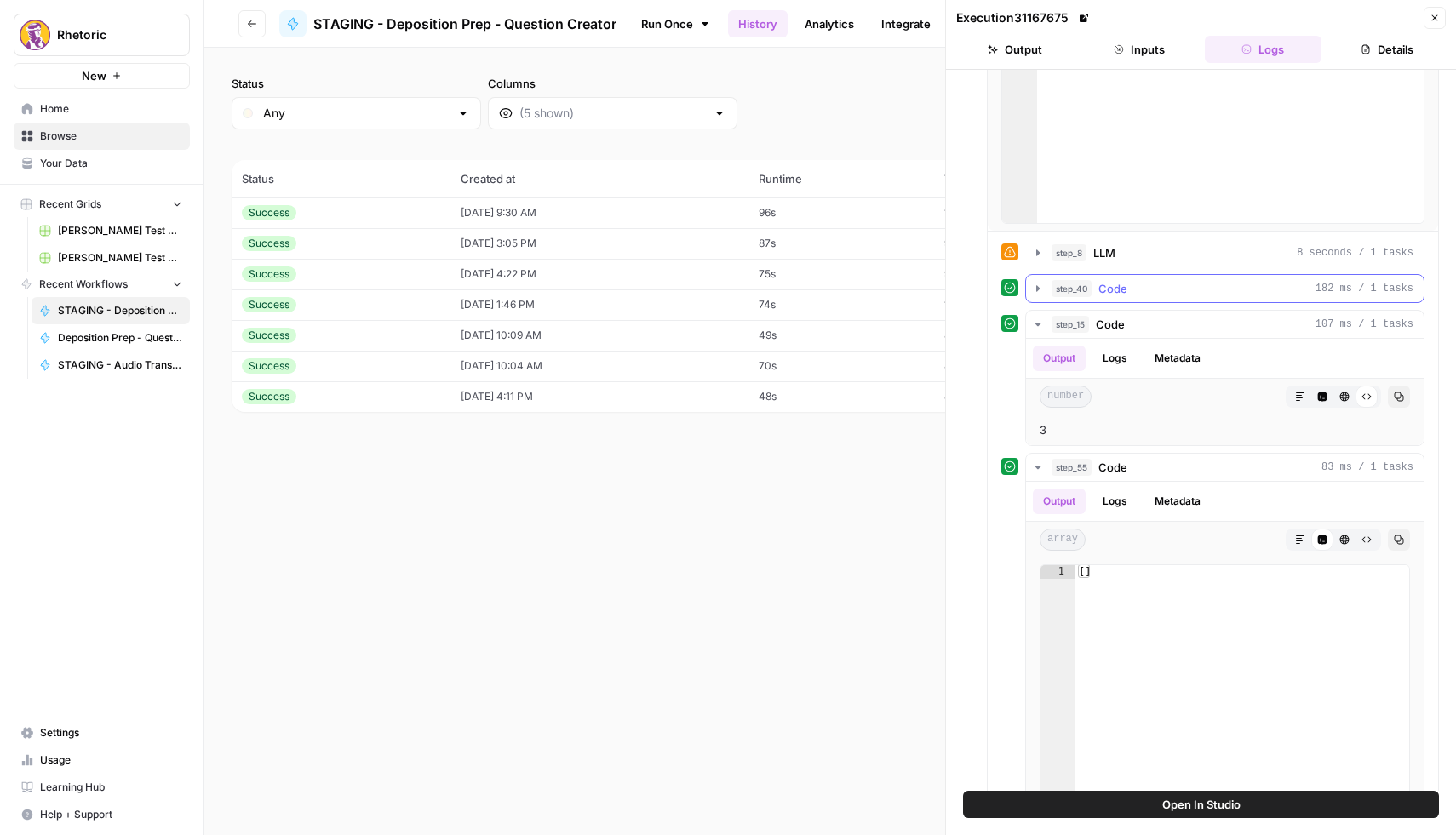
click at [1038, 291] on icon "button" at bounding box center [1037, 288] width 14 height 14
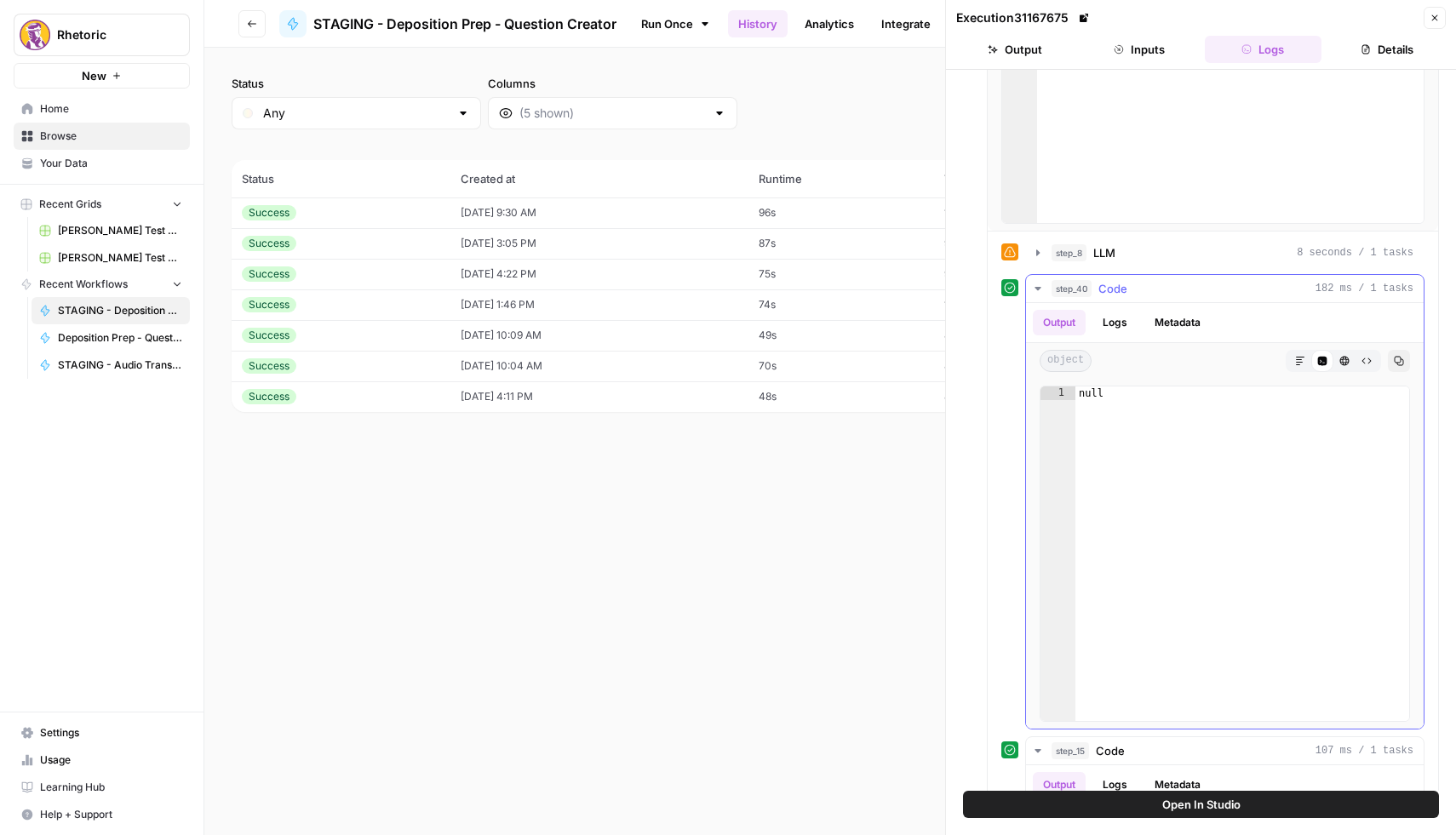
click at [1114, 315] on button "Logs" at bounding box center [1114, 322] width 45 height 25
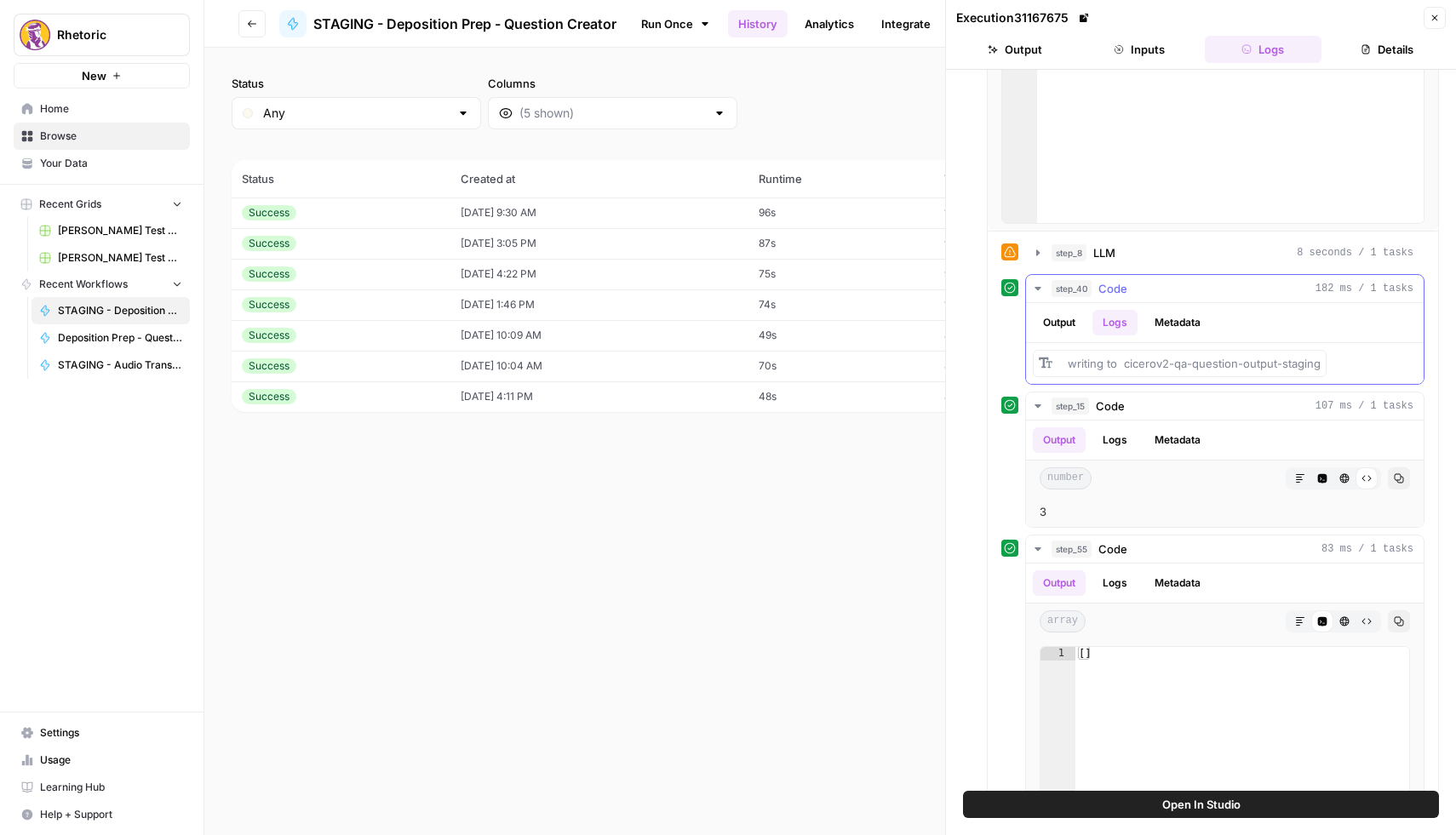
click at [1164, 317] on button "Metadata" at bounding box center [1177, 322] width 66 height 25
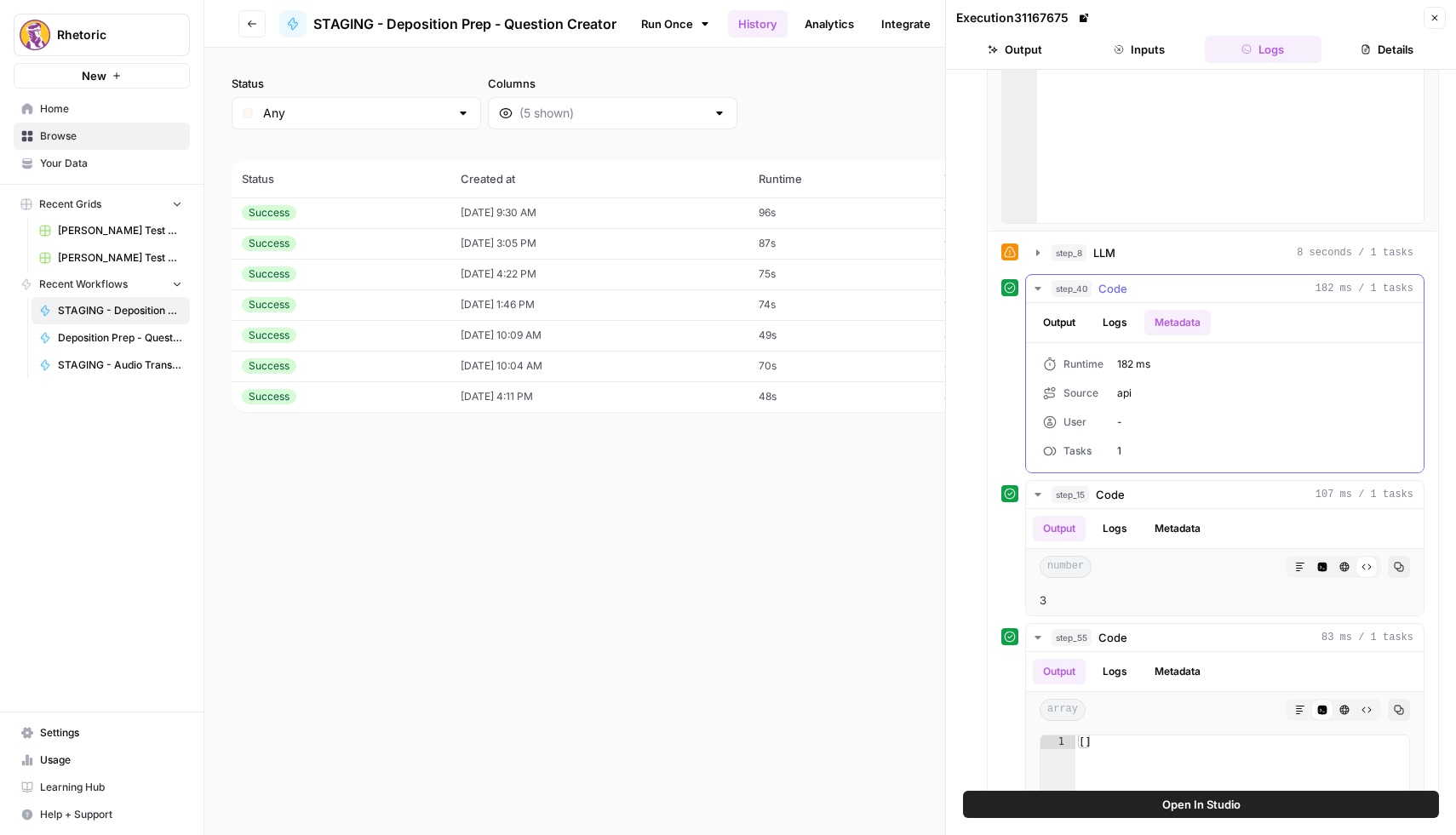
click at [1119, 316] on button "Logs" at bounding box center [1114, 322] width 45 height 25
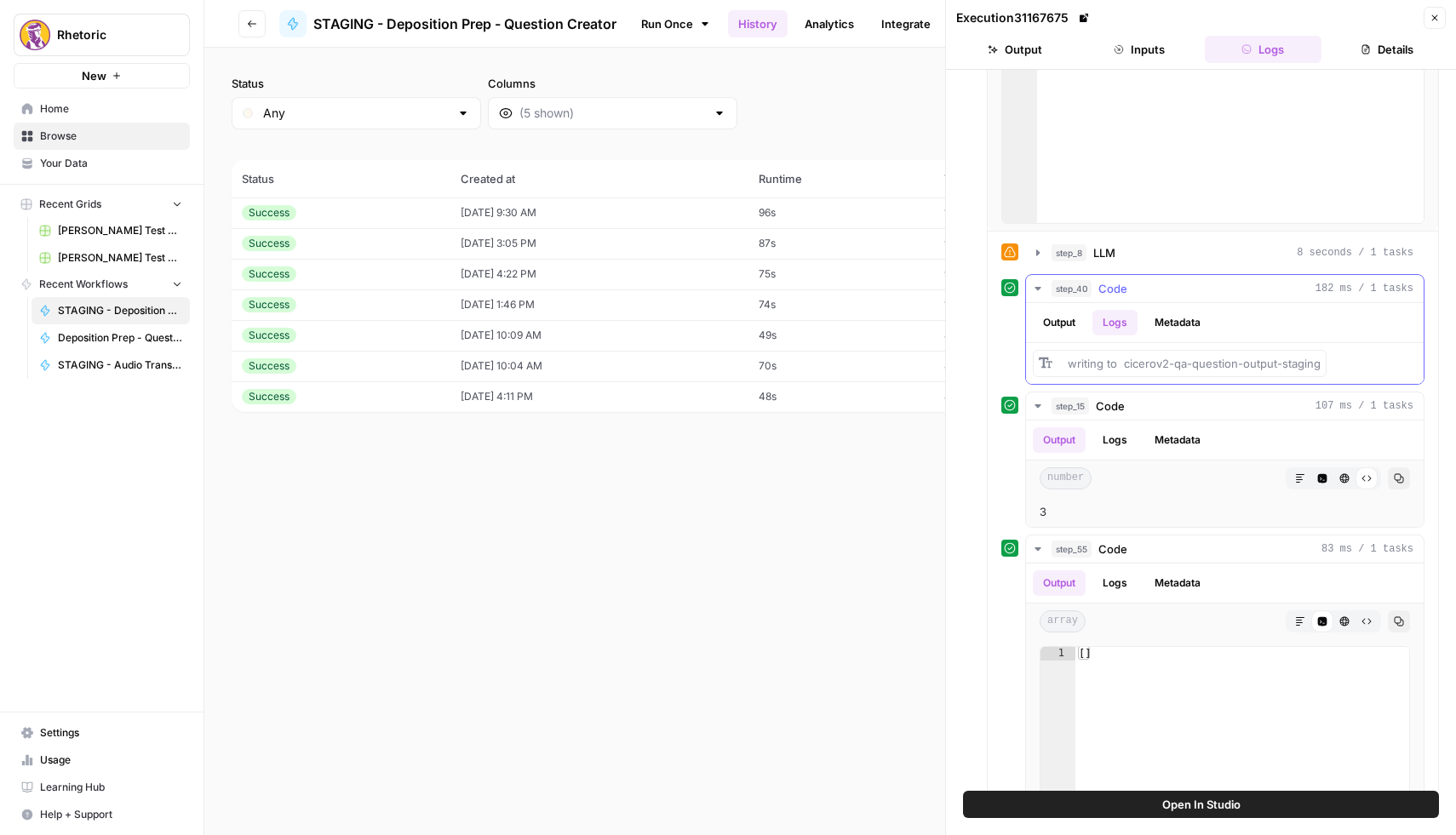
click at [1066, 317] on button "Output" at bounding box center [1059, 322] width 53 height 25
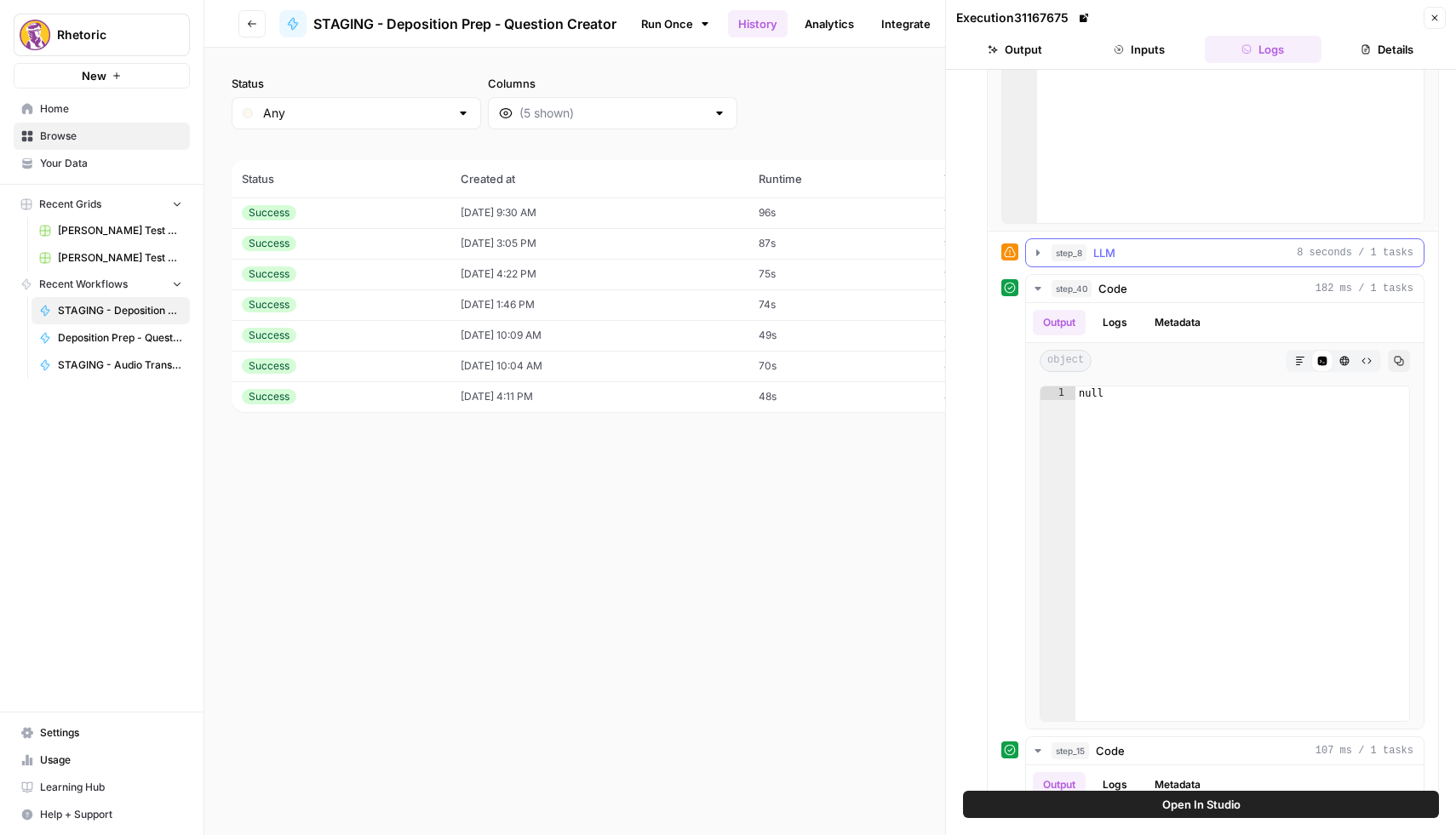
click at [1038, 250] on icon "button" at bounding box center [1037, 253] width 14 height 14
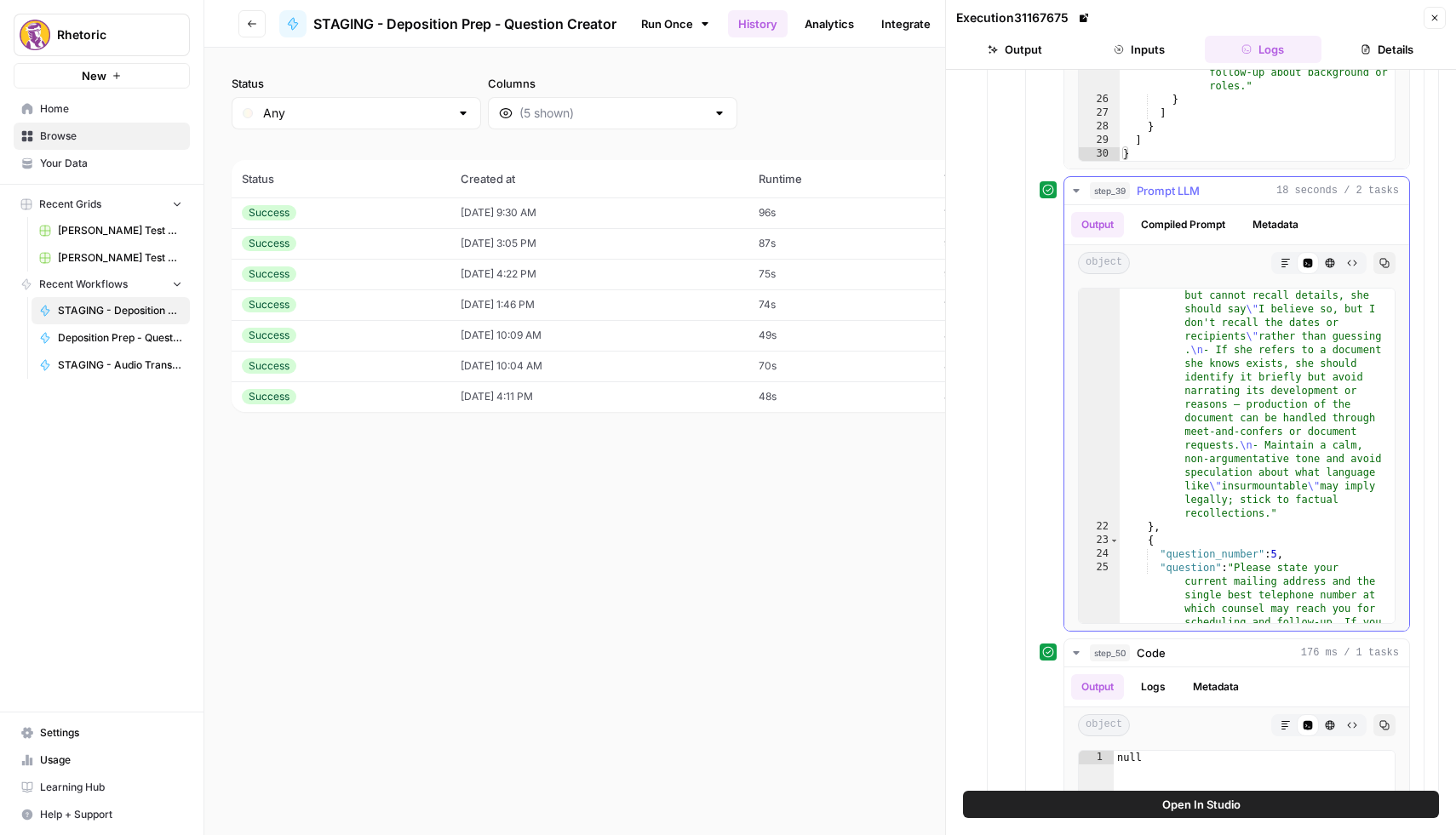
scroll to position [0, 0]
